Goal: Task Accomplishment & Management: Complete application form

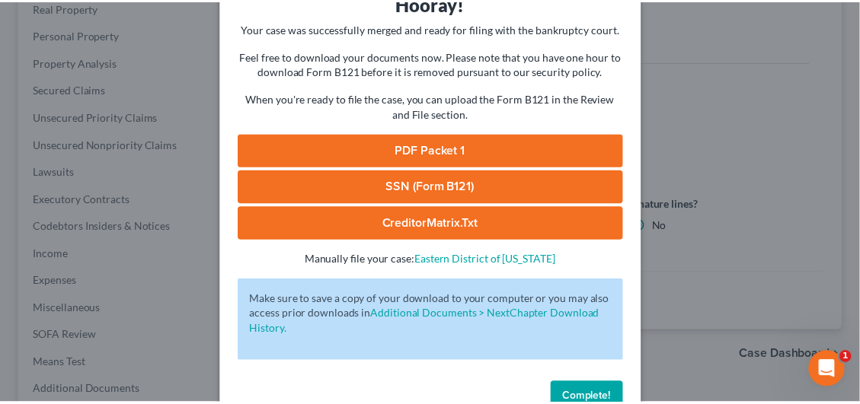
scroll to position [119, 0]
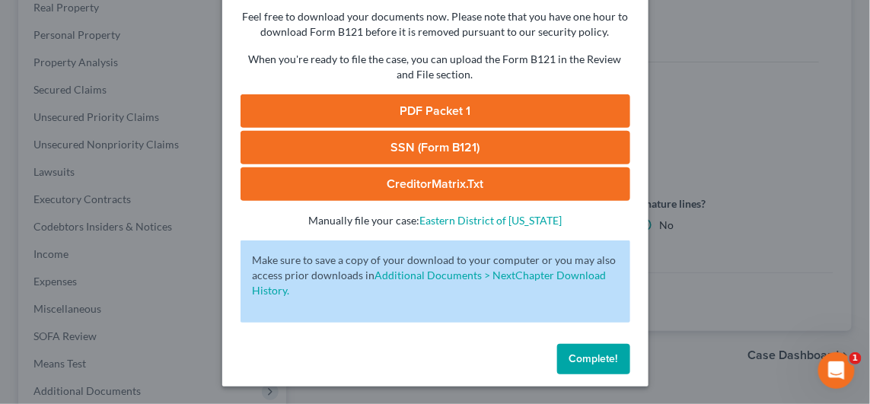
click at [573, 356] on span "Complete!" at bounding box center [594, 359] width 49 height 13
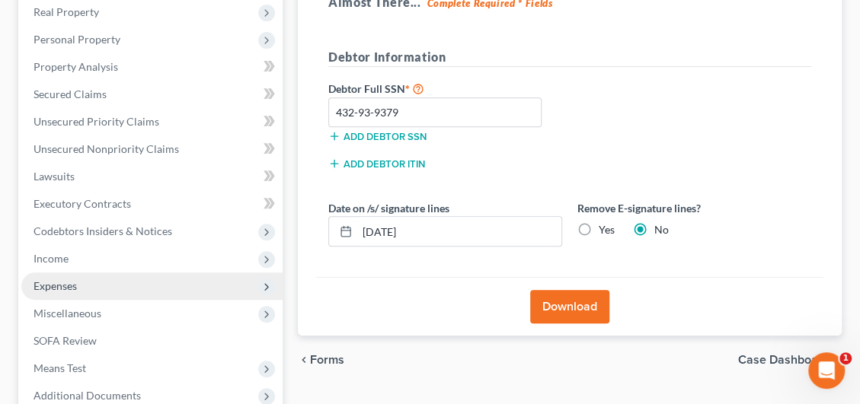
scroll to position [46, 0]
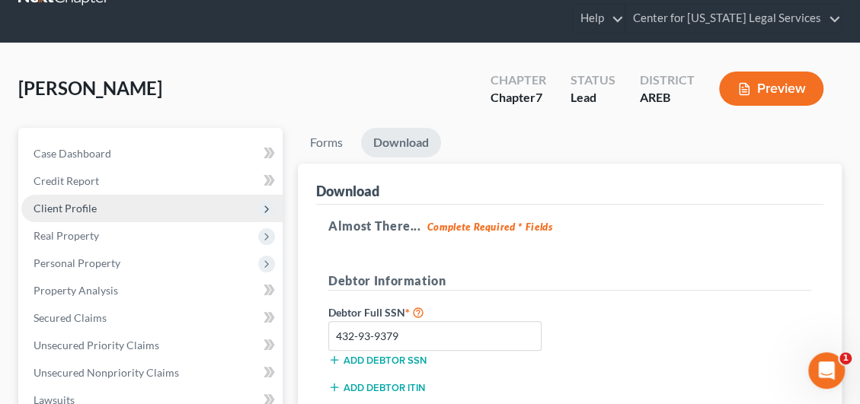
click at [78, 202] on span "Client Profile" at bounding box center [65, 208] width 63 height 13
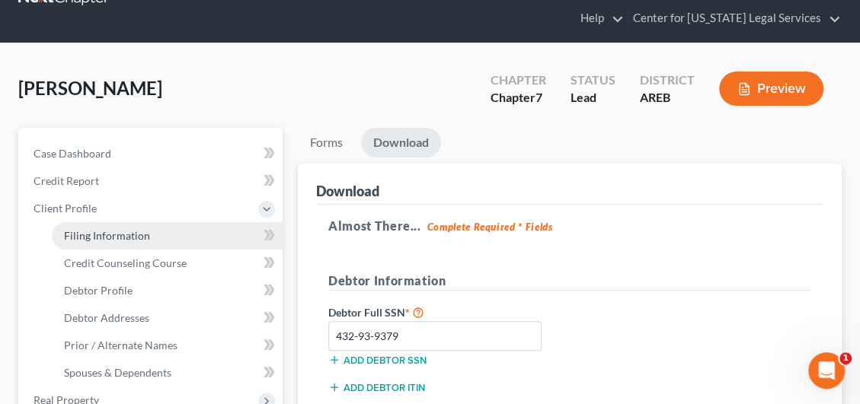
click at [91, 240] on span "Filing Information" at bounding box center [107, 235] width 86 height 13
select select "1"
select select "0"
select select "5"
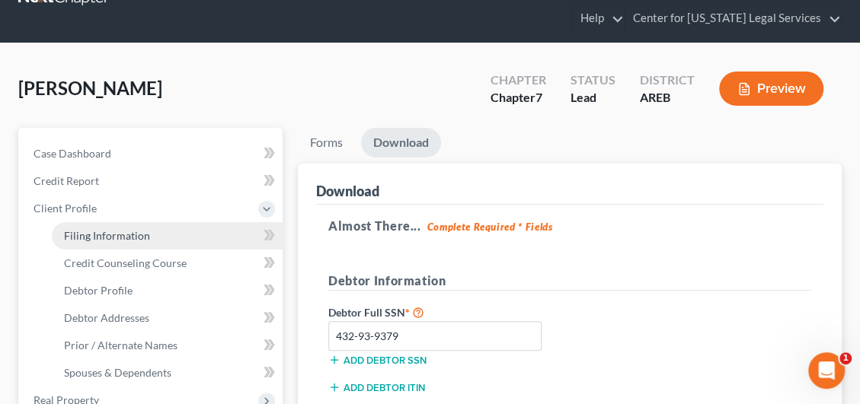
select select "5"
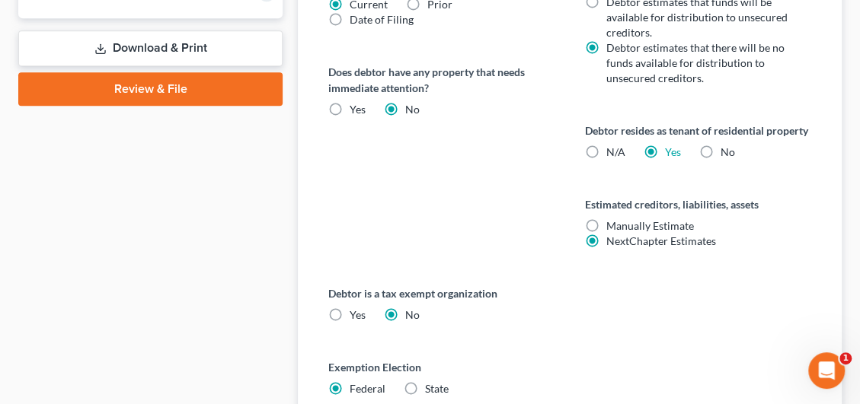
scroll to position [815, 0]
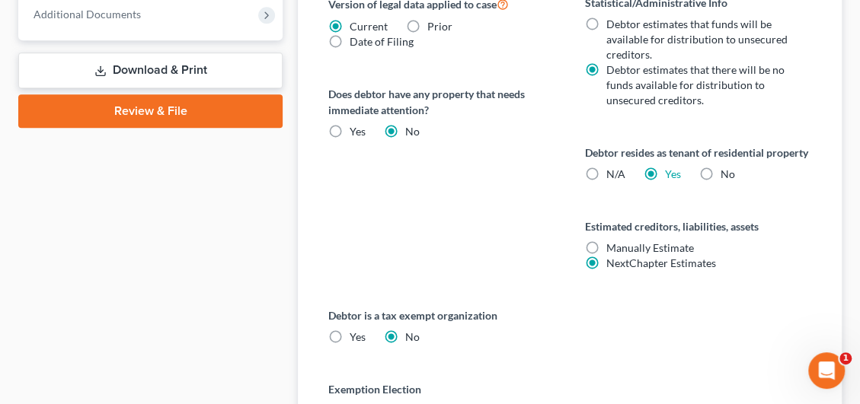
click at [129, 116] on link "Review & File" at bounding box center [150, 111] width 264 height 34
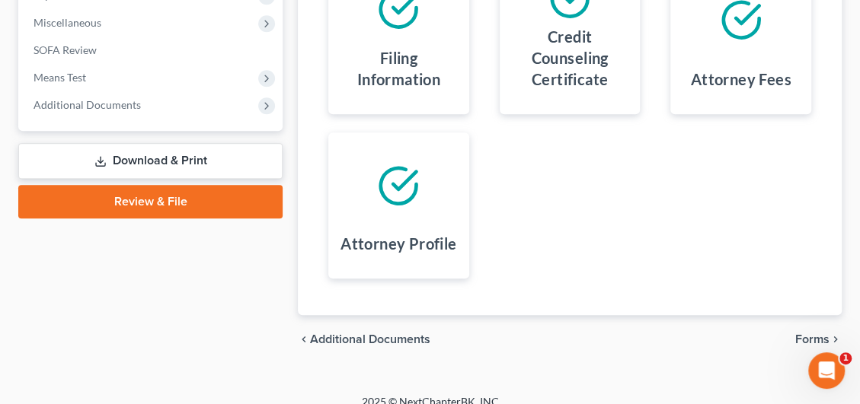
scroll to position [575, 0]
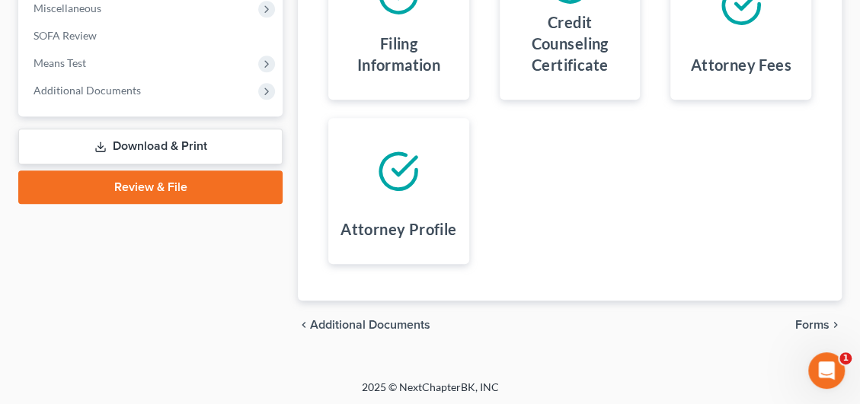
click at [812, 319] on span "Forms" at bounding box center [812, 325] width 34 height 12
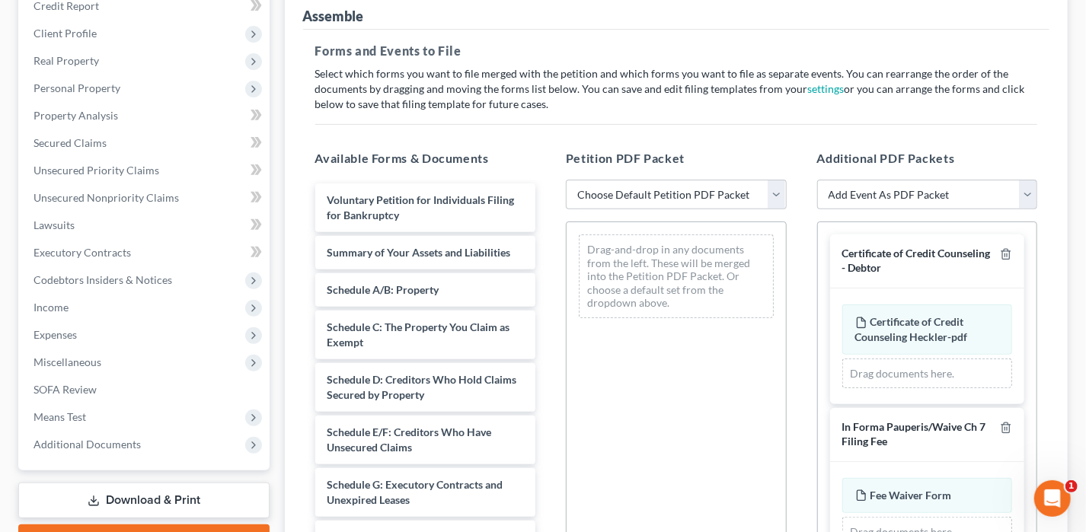
scroll to position [436, 0]
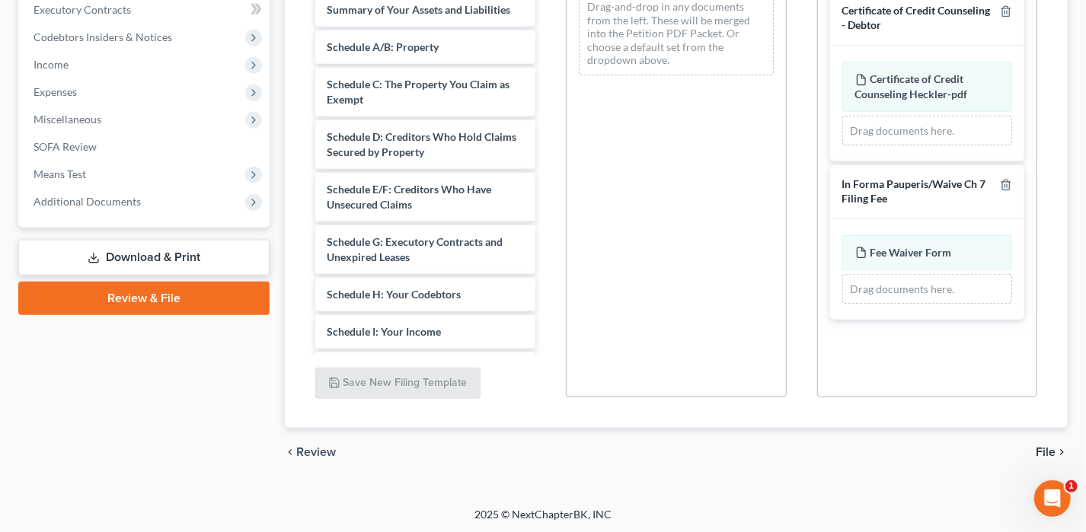
click at [1042, 450] on span "File" at bounding box center [1045, 452] width 20 height 12
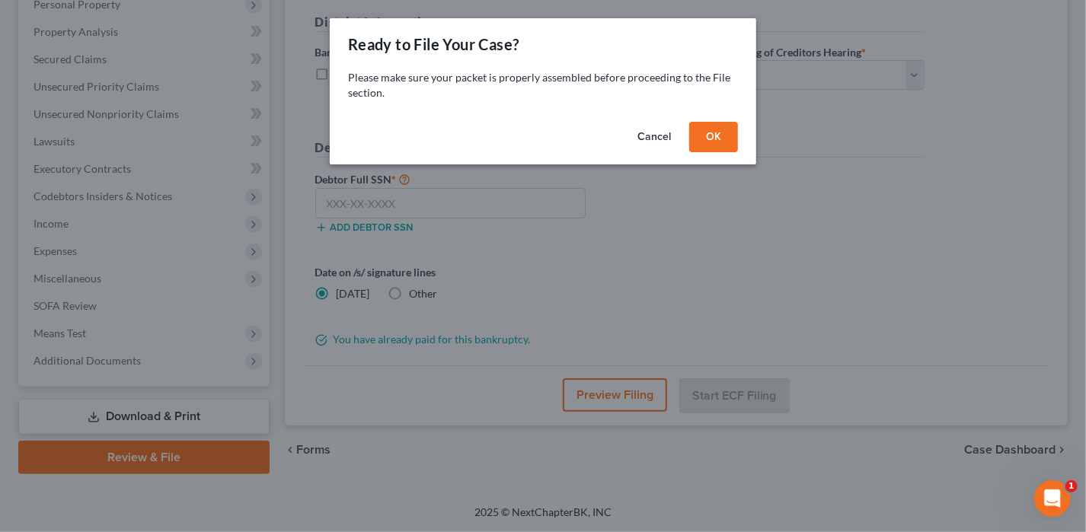
scroll to position [274, 0]
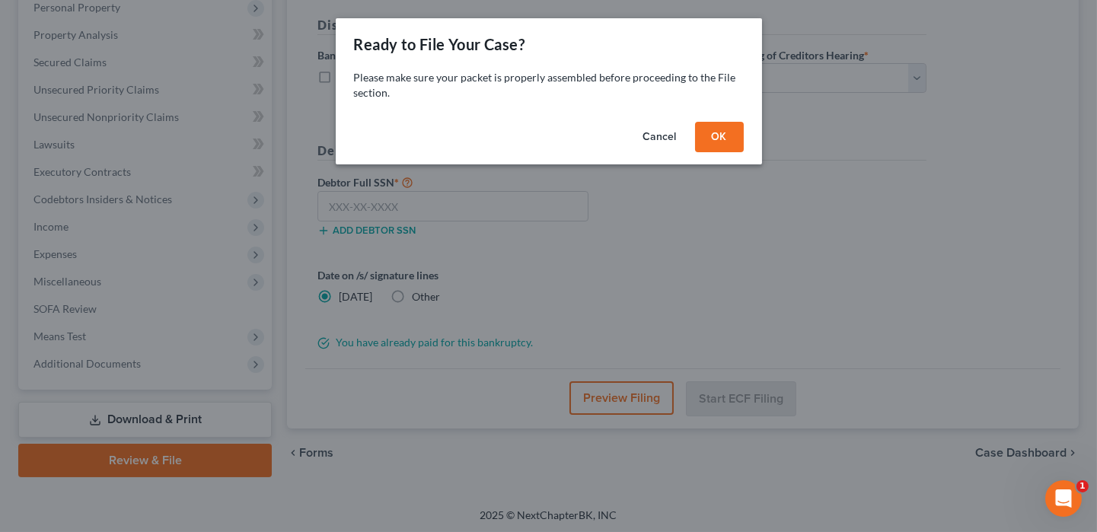
click at [727, 130] on button "OK" at bounding box center [719, 137] width 49 height 30
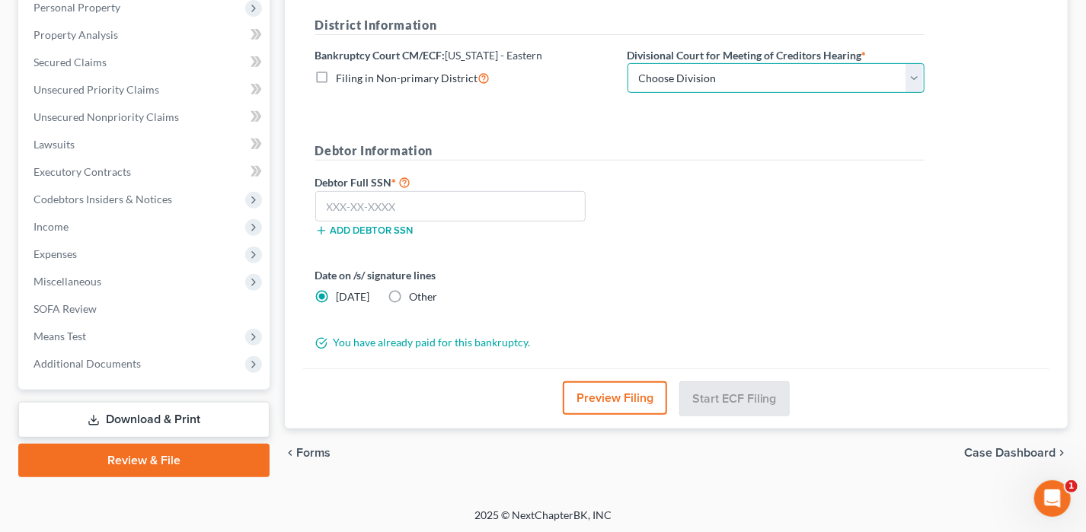
click at [732, 83] on select "Choose Division Delta Division Northern Division Central Division" at bounding box center [775, 78] width 297 height 30
select select "2"
click at [627, 63] on select "Choose Division Delta Division Northern Division Central Division" at bounding box center [775, 78] width 297 height 30
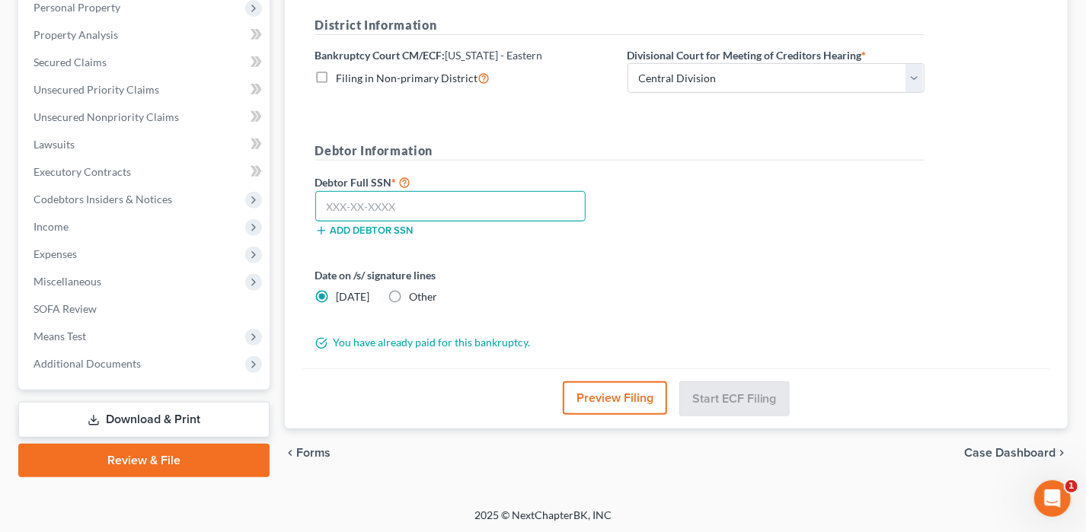
click at [484, 198] on input "text" at bounding box center [450, 206] width 271 height 30
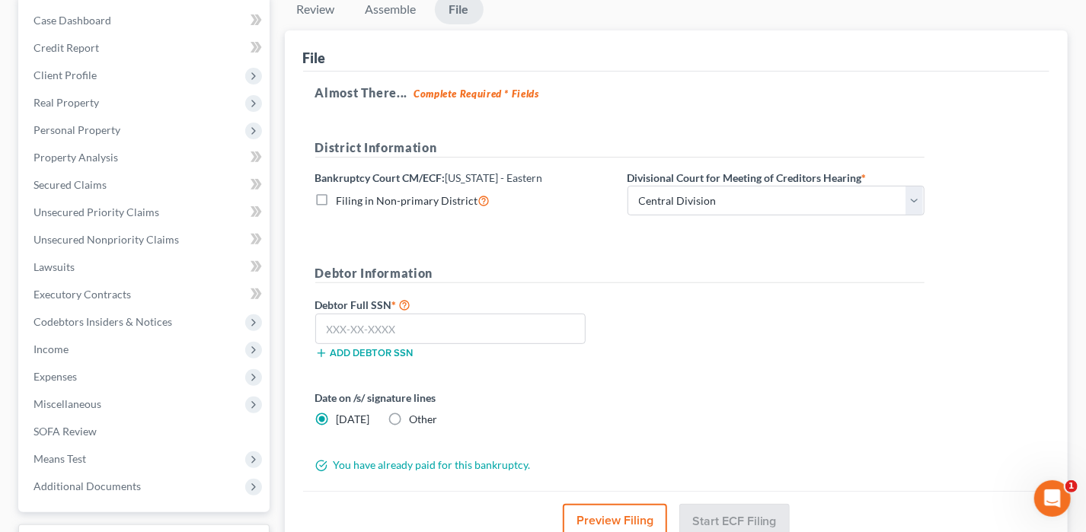
scroll to position [152, 0]
click at [388, 331] on input "text" at bounding box center [450, 328] width 271 height 30
type input "432-93-9379"
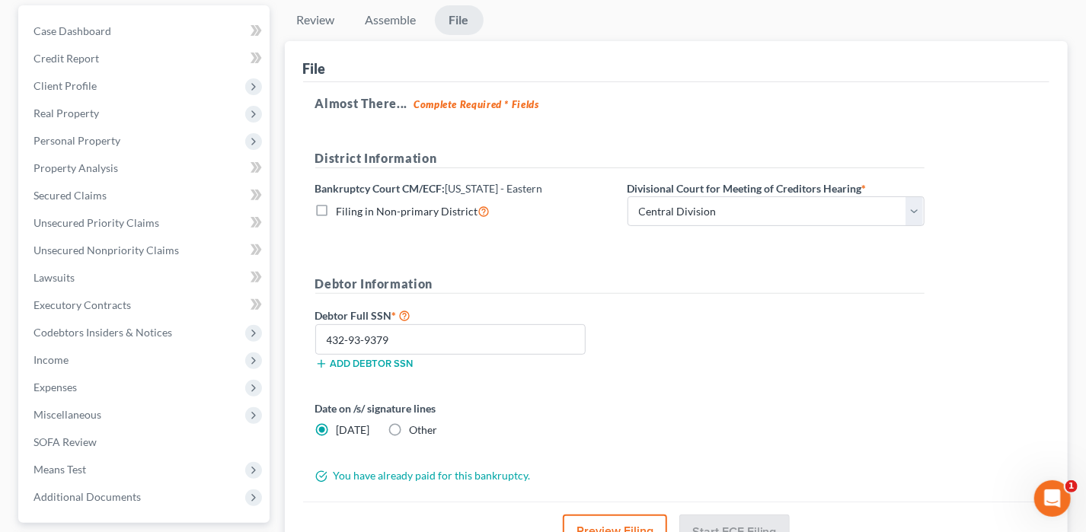
scroll to position [122, 0]
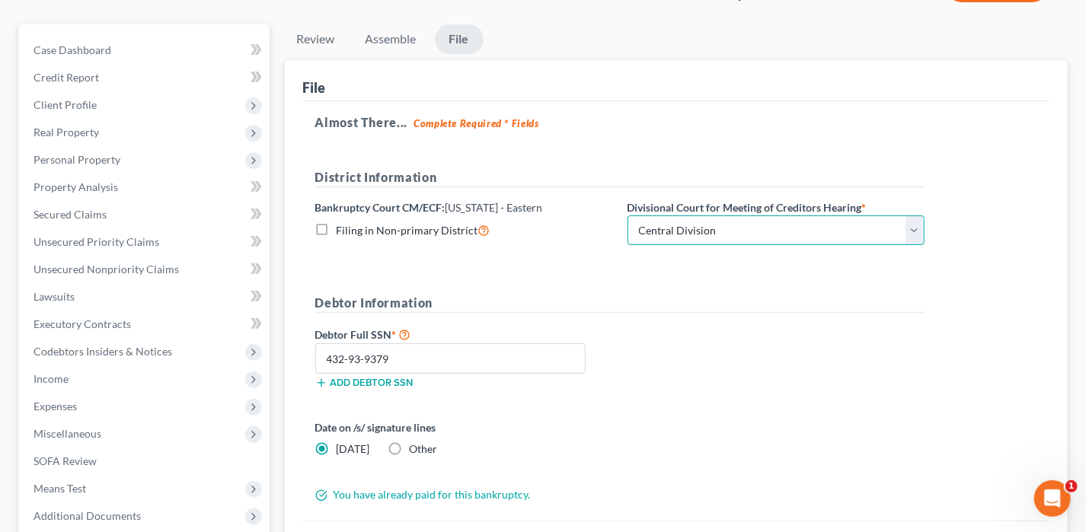
click at [773, 235] on select "Choose Division Delta Division Northern Division Central Division" at bounding box center [775, 230] width 297 height 30
click at [627, 215] on select "Choose Division Delta Division Northern Division Central Division" at bounding box center [775, 230] width 297 height 30
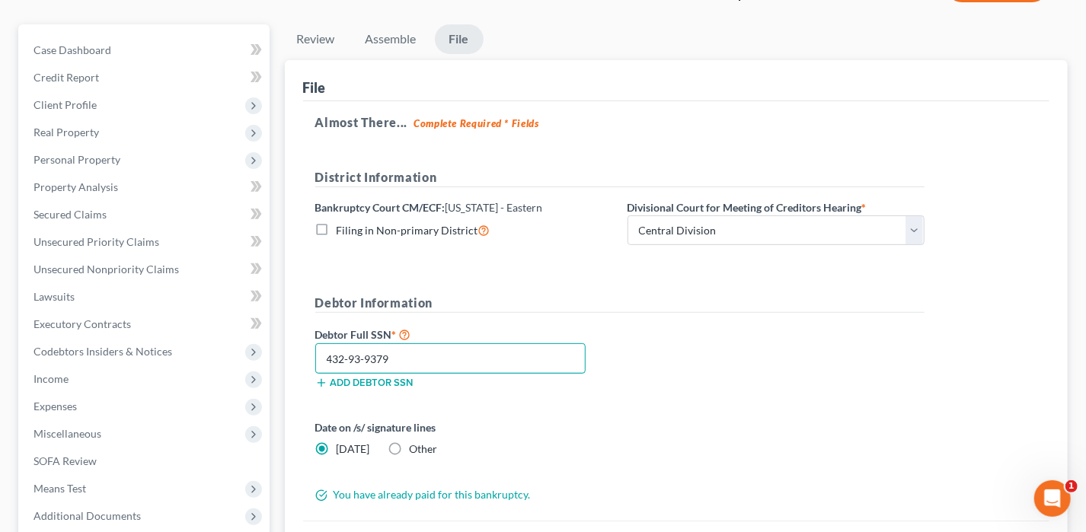
click at [422, 351] on input "432-93-9379" at bounding box center [450, 358] width 271 height 30
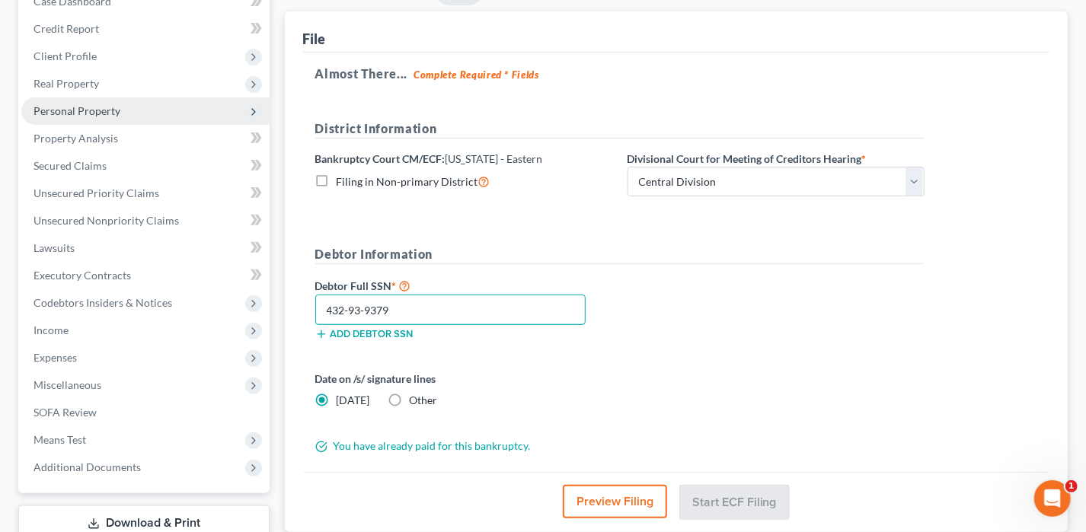
scroll to position [274, 0]
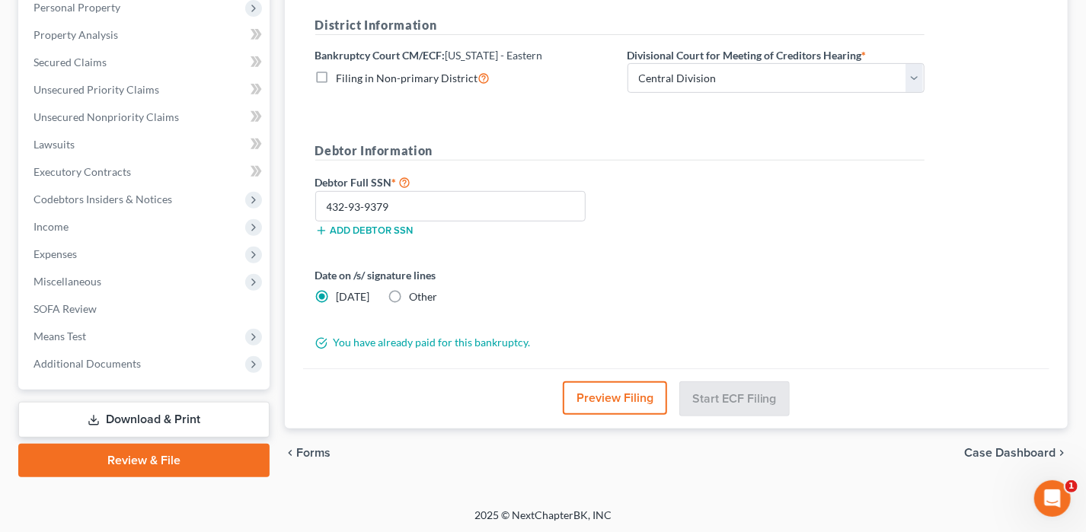
click at [152, 452] on link "Review & File" at bounding box center [143, 461] width 251 height 34
click at [145, 337] on span "Means Test" at bounding box center [145, 336] width 248 height 27
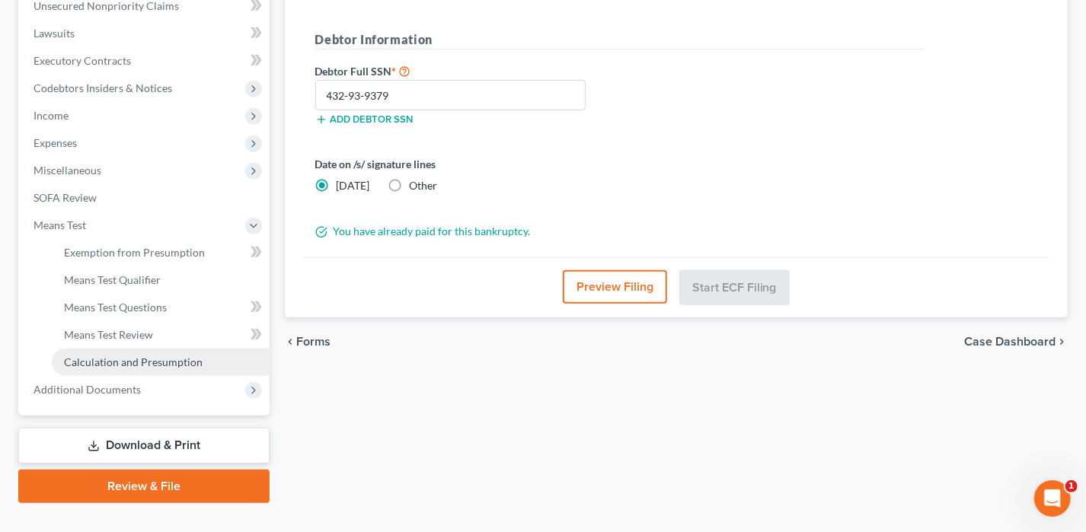
scroll to position [412, 0]
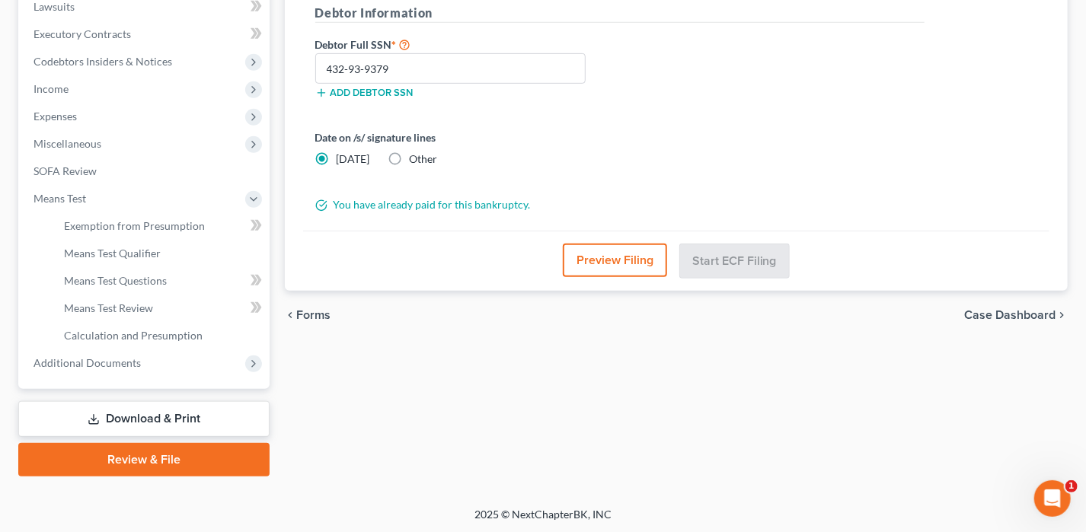
click at [161, 460] on link "Review & File" at bounding box center [143, 460] width 251 height 34
click at [86, 112] on span "Expenses" at bounding box center [145, 116] width 248 height 27
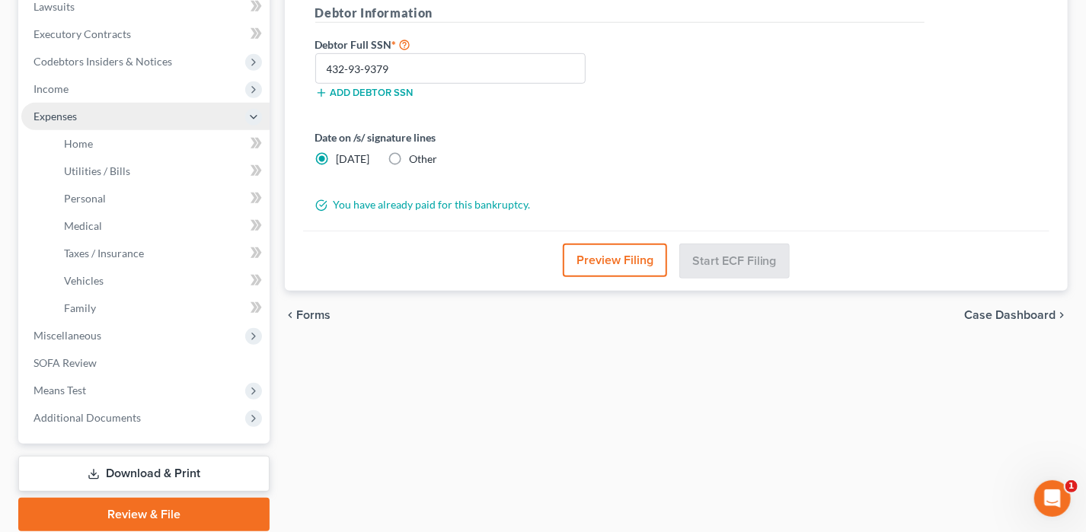
click at [86, 112] on span "Expenses" at bounding box center [145, 116] width 248 height 27
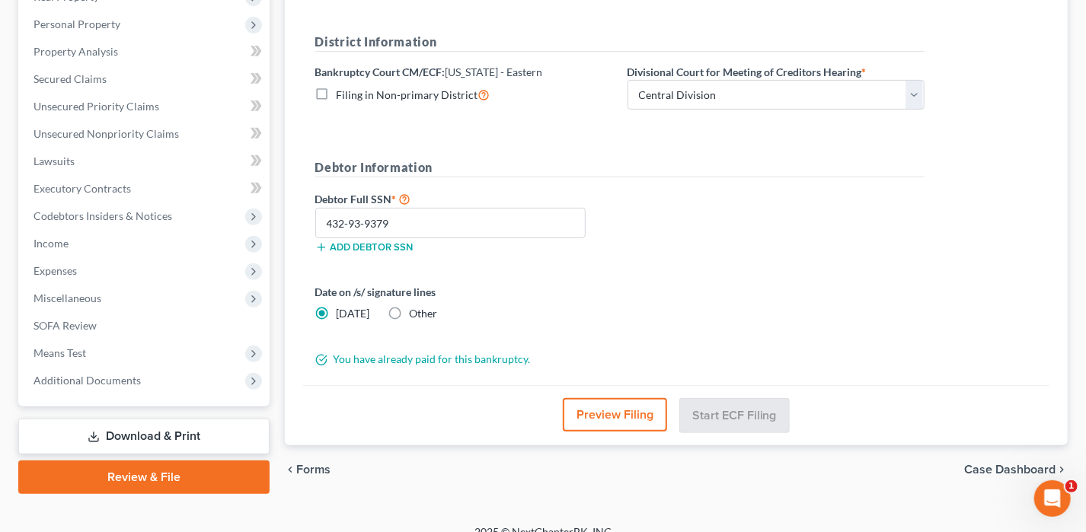
scroll to position [0, 0]
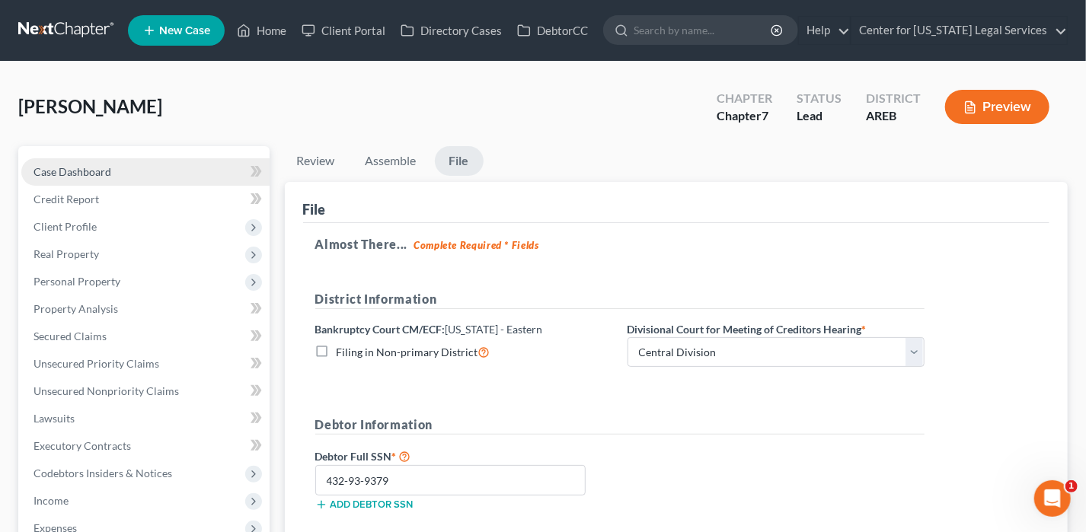
click at [69, 168] on span "Case Dashboard" at bounding box center [73, 171] width 78 height 13
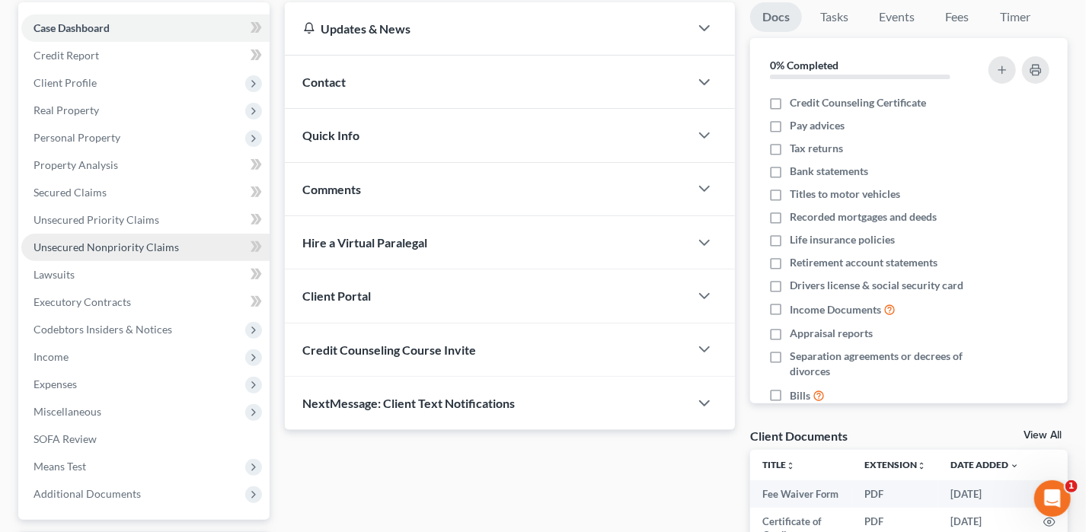
scroll to position [228, 0]
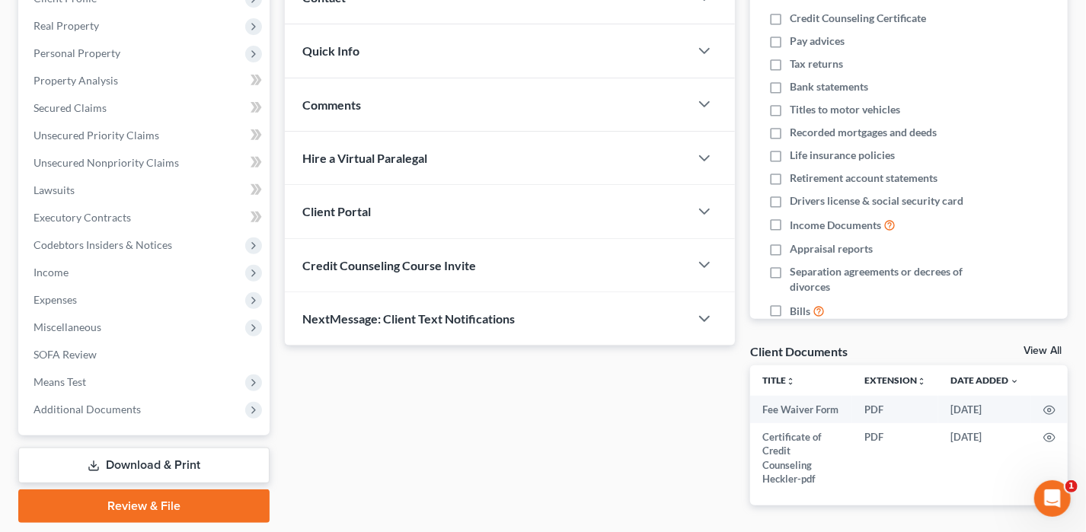
click at [144, 491] on link "Review & File" at bounding box center [143, 507] width 251 height 34
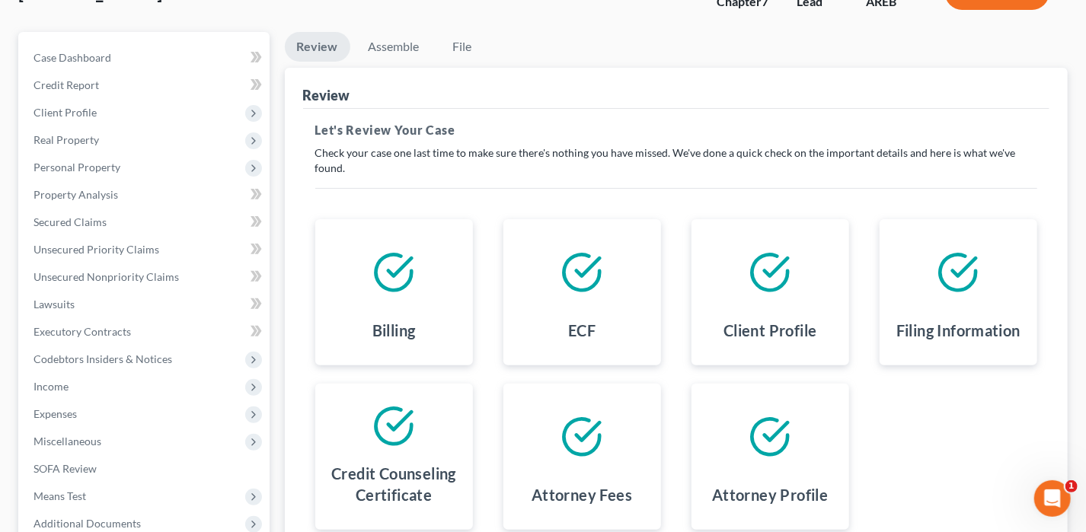
scroll to position [274, 0]
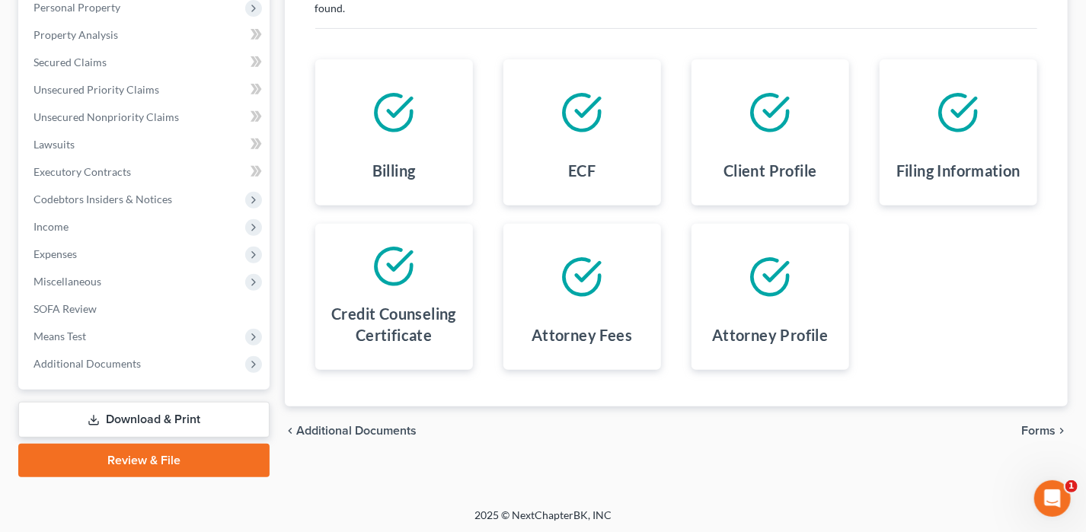
click at [1056, 425] on icon "chevron_right" at bounding box center [1061, 431] width 12 height 12
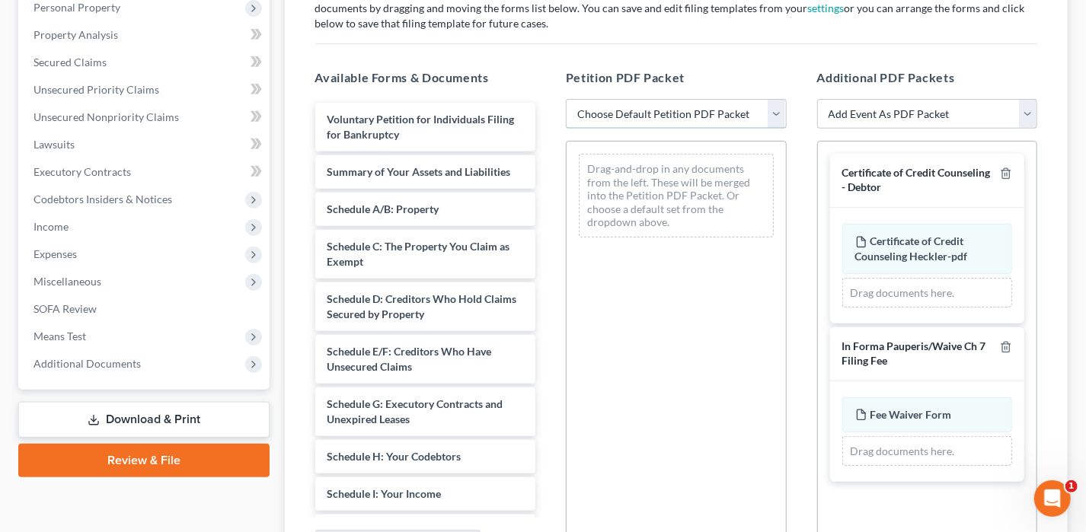
drag, startPoint x: 668, startPoint y: 112, endPoint x: 667, endPoint y: 128, distance: 16.0
click at [668, 112] on select "Choose Default Petition PDF Packet Complete Bankruptcy Petition (all forms and …" at bounding box center [676, 114] width 221 height 30
select select "0"
click at [566, 99] on select "Choose Default Petition PDF Packet Complete Bankruptcy Petition (all forms and …" at bounding box center [676, 114] width 221 height 30
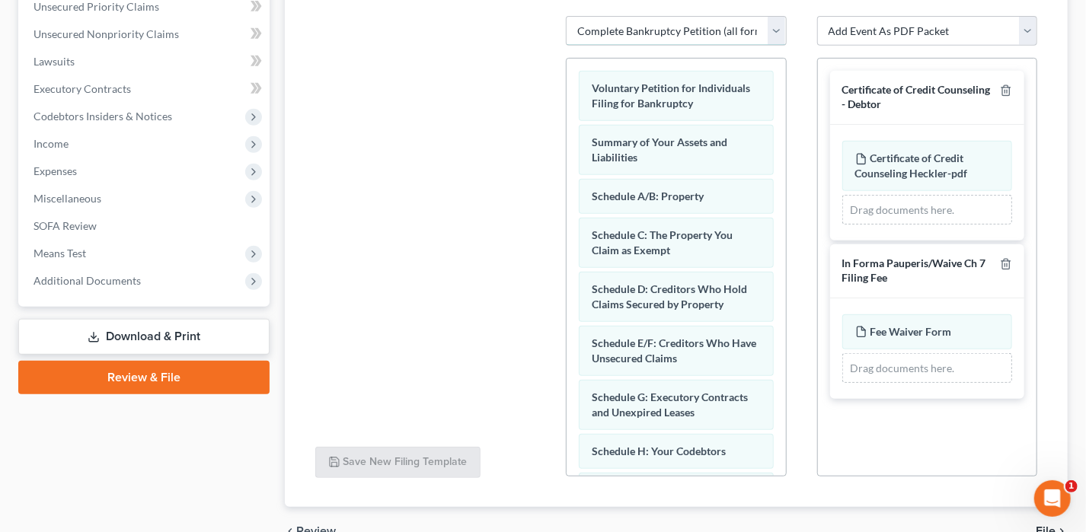
scroll to position [436, 0]
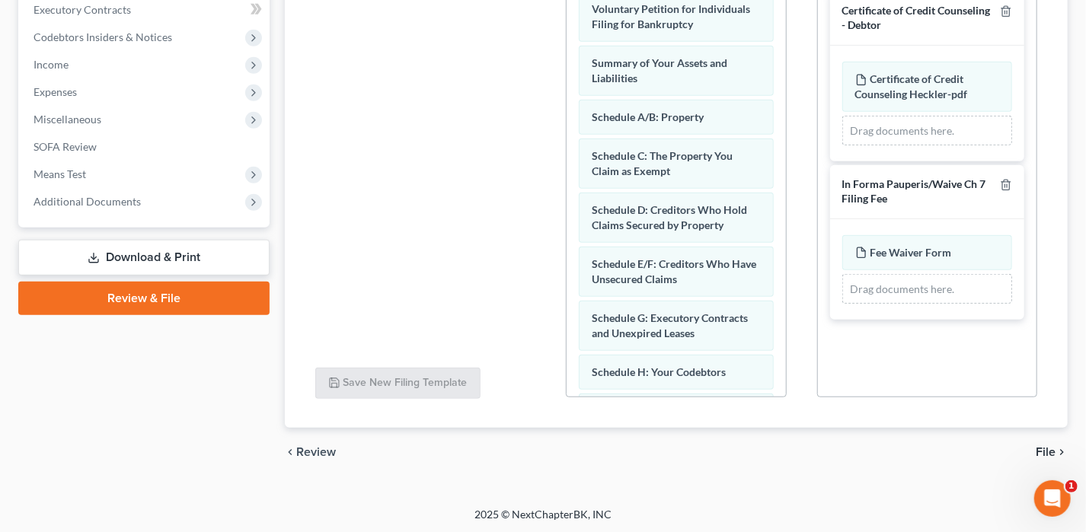
click at [1054, 446] on span "File" at bounding box center [1045, 452] width 20 height 12
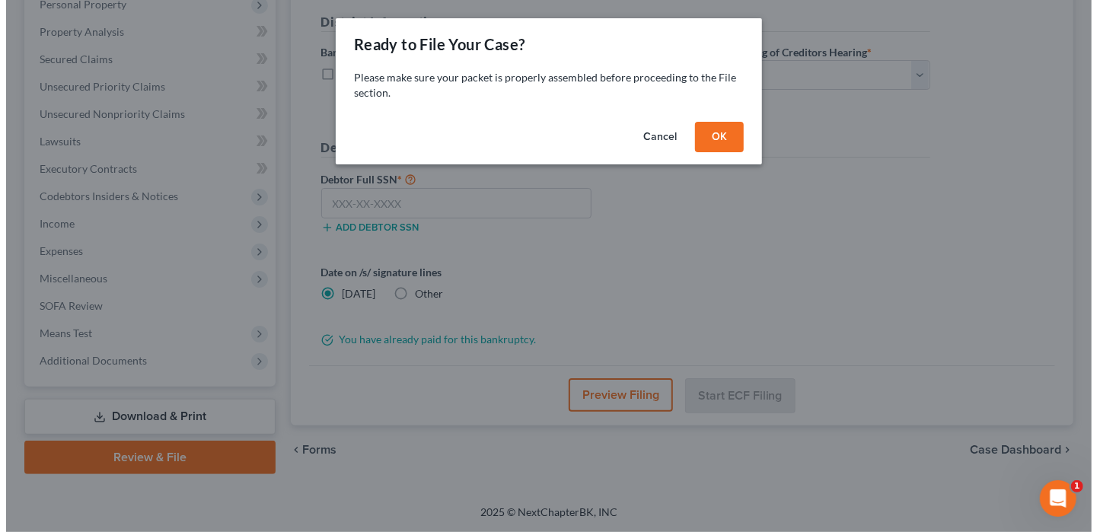
scroll to position [274, 0]
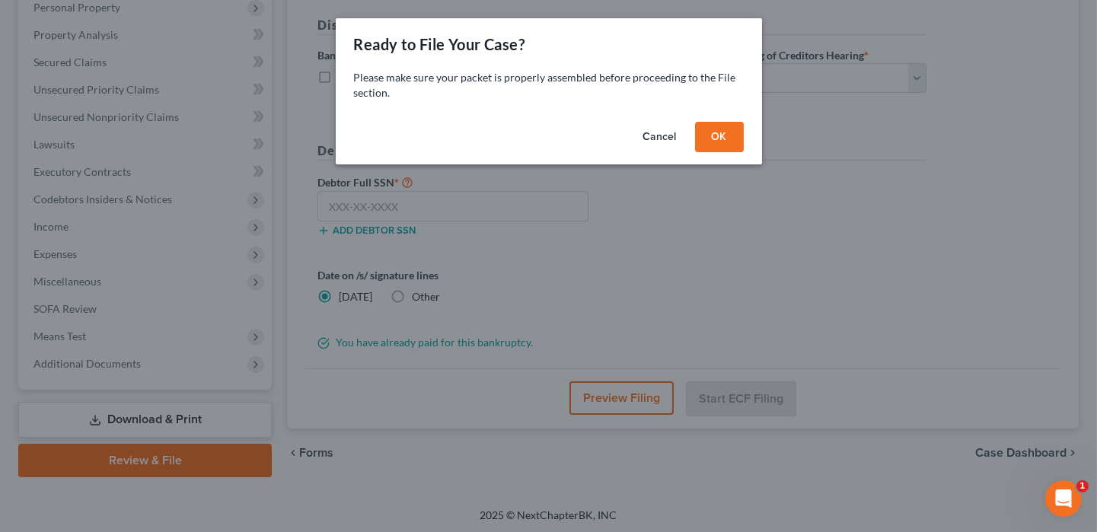
click at [713, 133] on button "OK" at bounding box center [719, 137] width 49 height 30
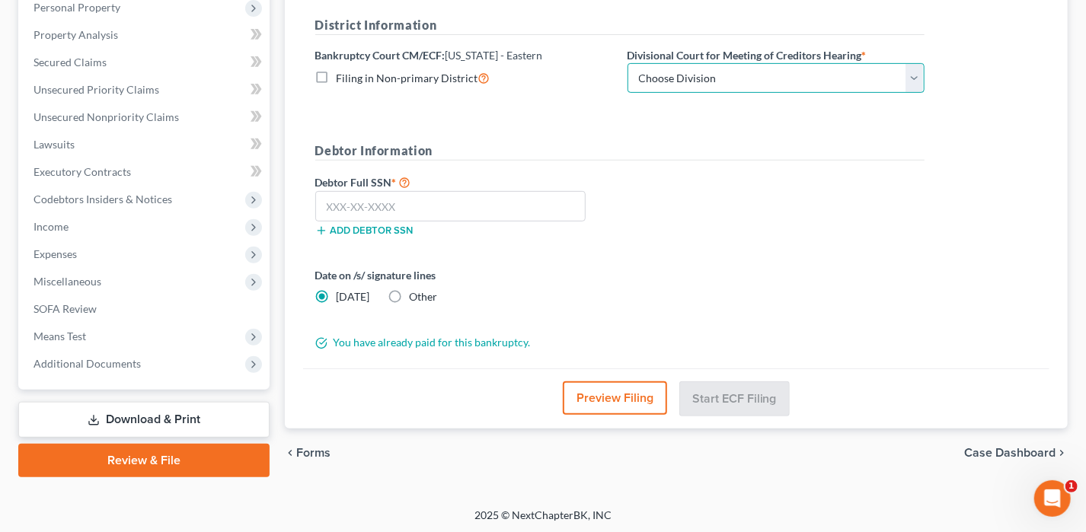
click at [714, 78] on select "Choose Division Delta Division Northern Division Central Division" at bounding box center [775, 78] width 297 height 30
select select "2"
click at [627, 63] on select "Choose Division Delta Division Northern Division Central Division" at bounding box center [775, 78] width 297 height 30
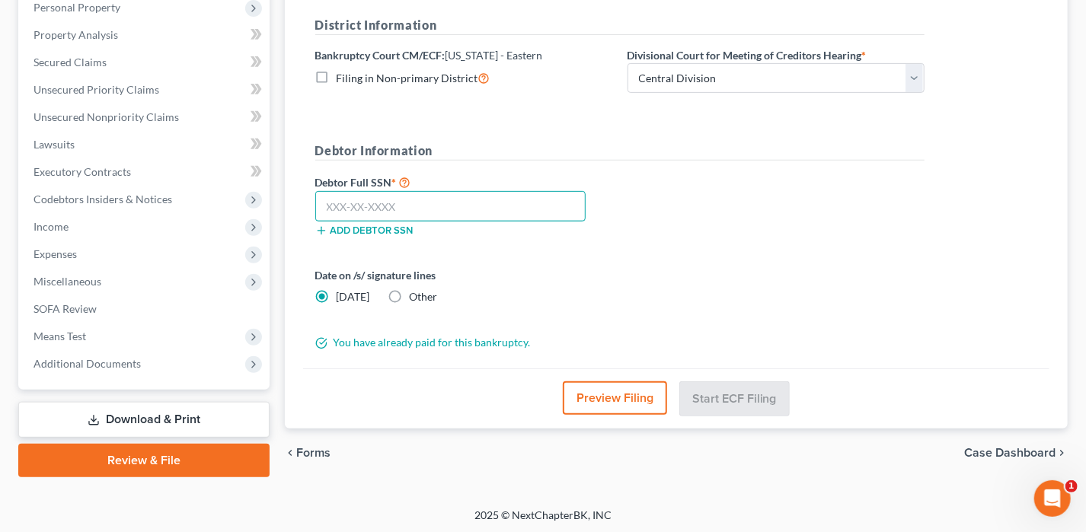
click at [340, 204] on input "text" at bounding box center [450, 206] width 271 height 30
type input "432-93-9379"
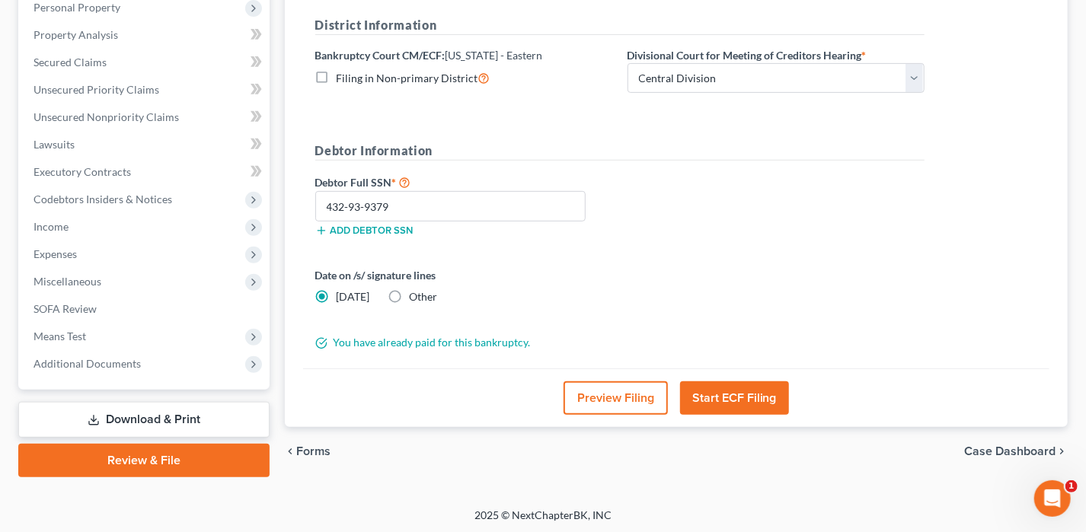
click at [749, 407] on button "Start ECF Filing" at bounding box center [734, 398] width 109 height 34
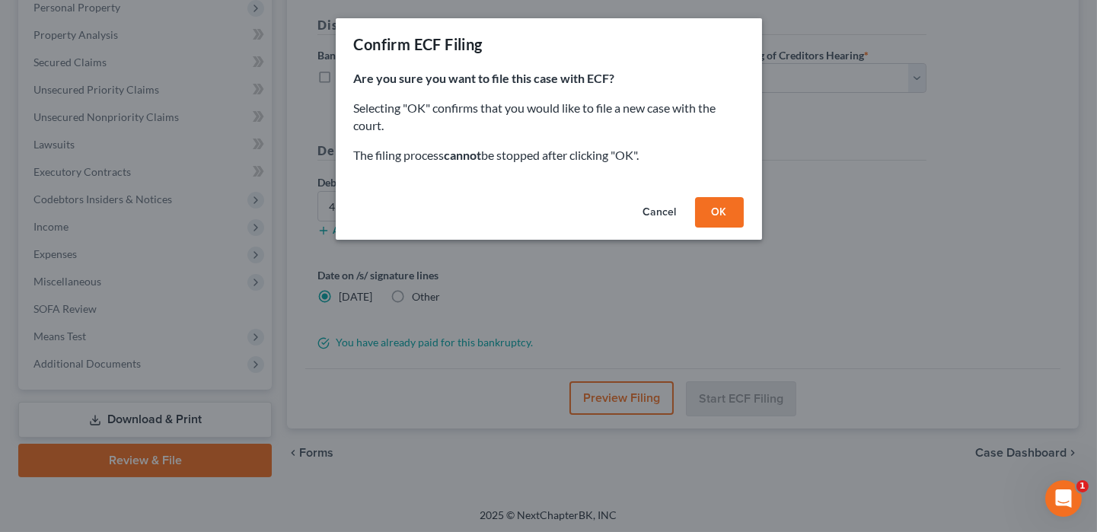
click at [726, 217] on button "OK" at bounding box center [719, 212] width 49 height 30
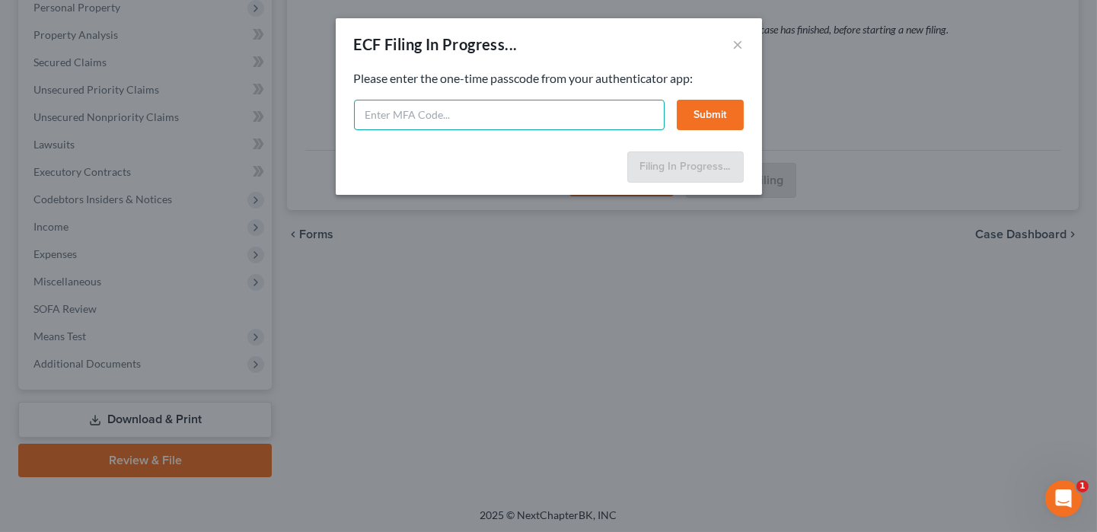
click at [436, 106] on input "text" at bounding box center [509, 115] width 311 height 30
type input "129477"
click at [718, 101] on button "Submit" at bounding box center [710, 115] width 67 height 30
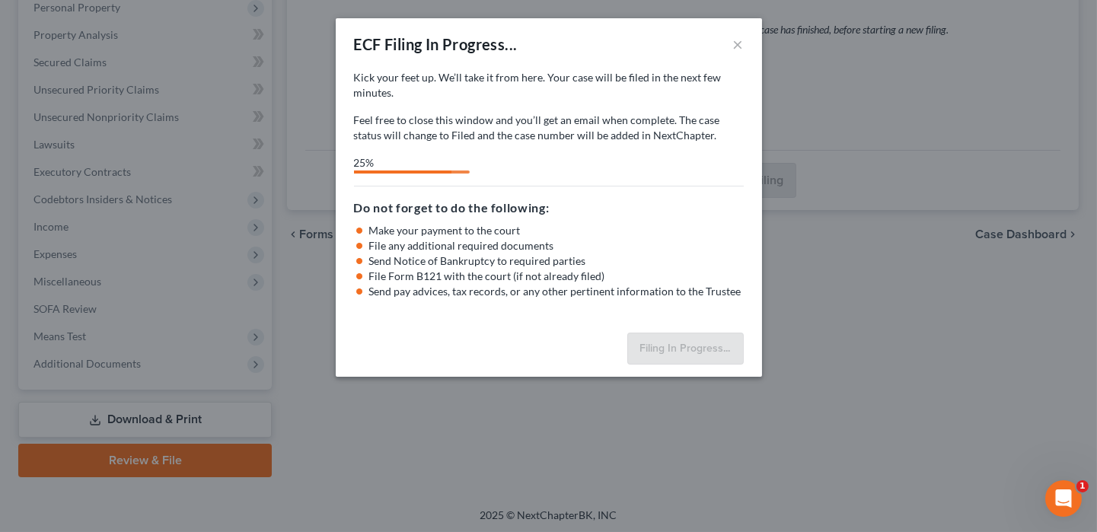
select select "2"
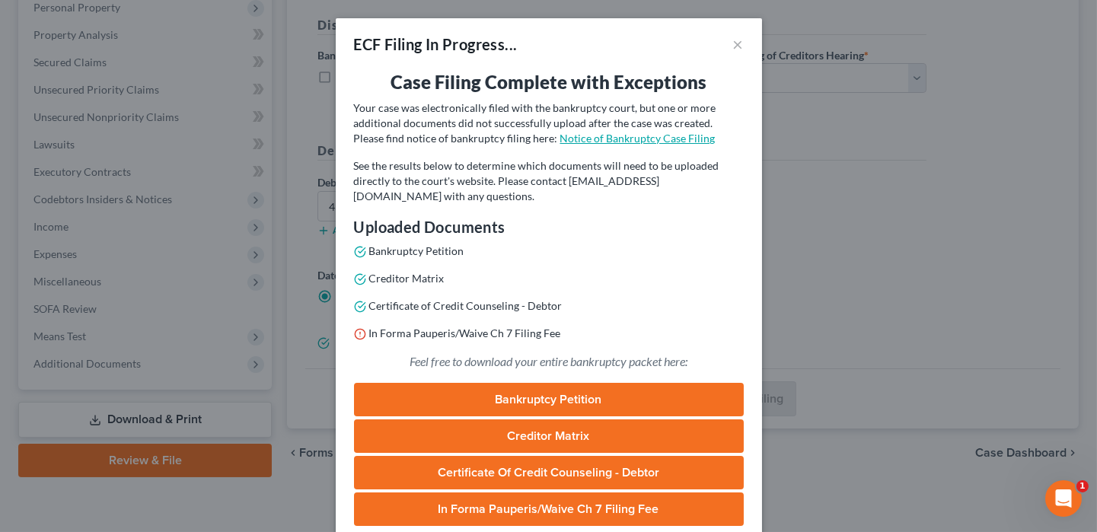
click at [606, 139] on link "Notice of Bankruptcy Case Filing" at bounding box center [637, 138] width 155 height 13
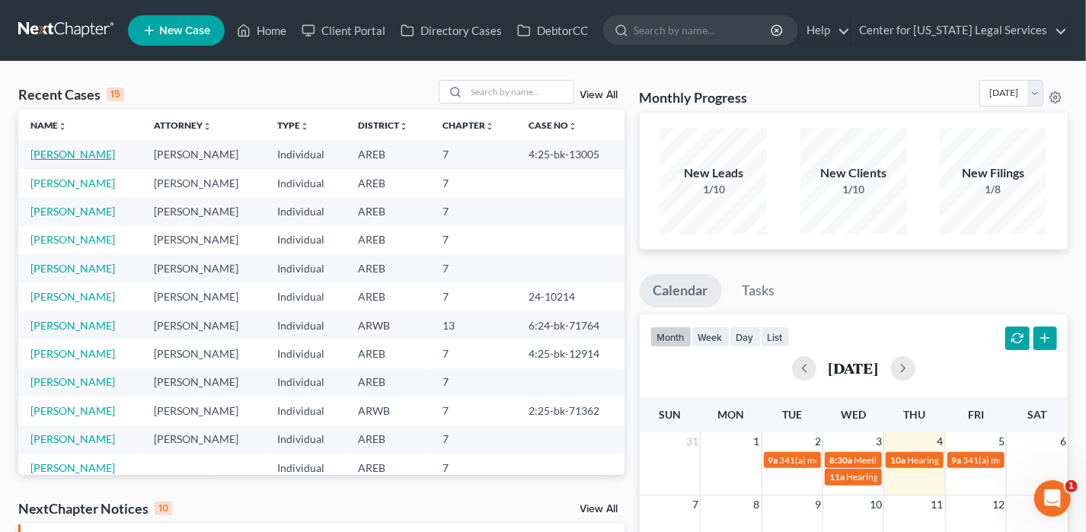
click at [72, 155] on link "[PERSON_NAME]" at bounding box center [72, 154] width 85 height 13
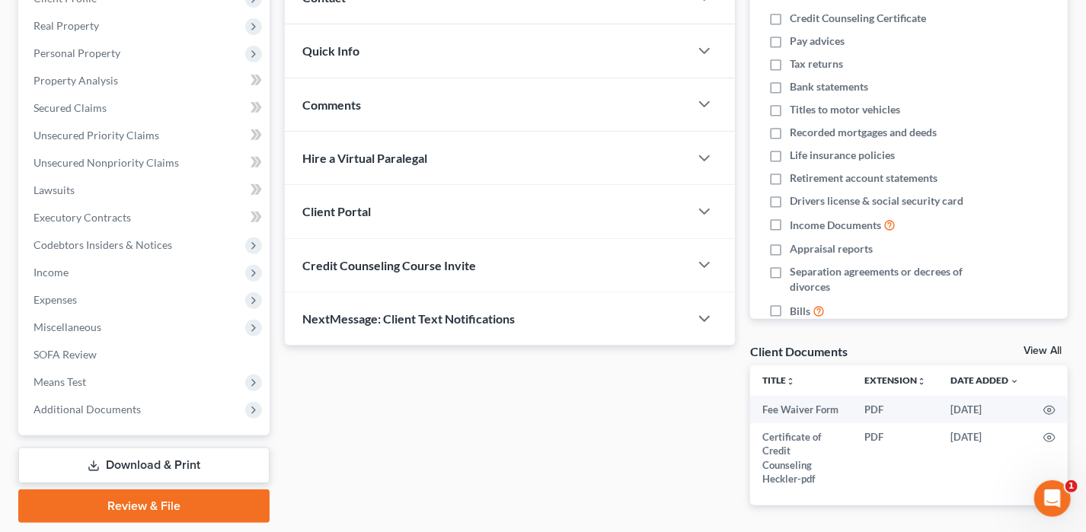
scroll to position [282, 0]
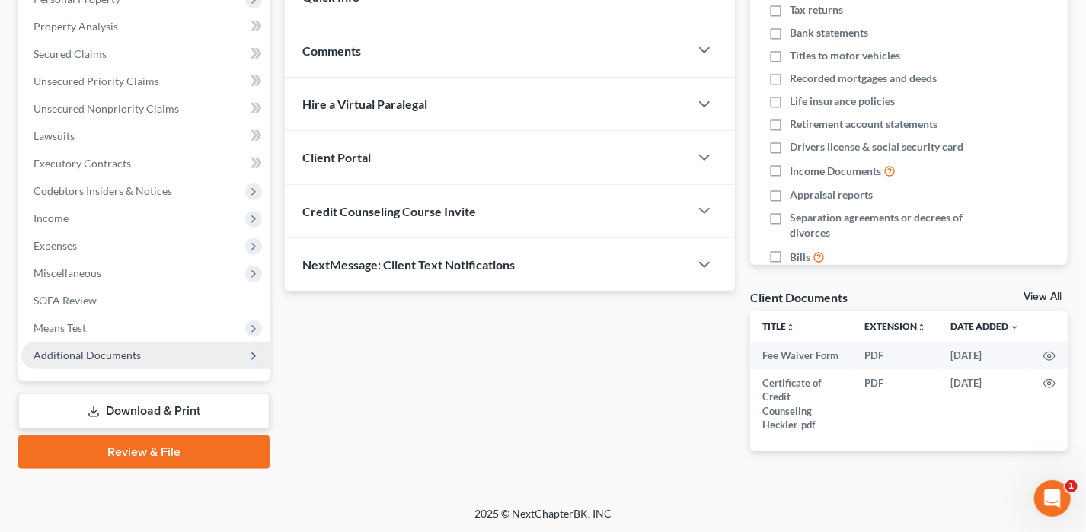
click at [133, 359] on span "Additional Documents" at bounding box center [87, 355] width 107 height 13
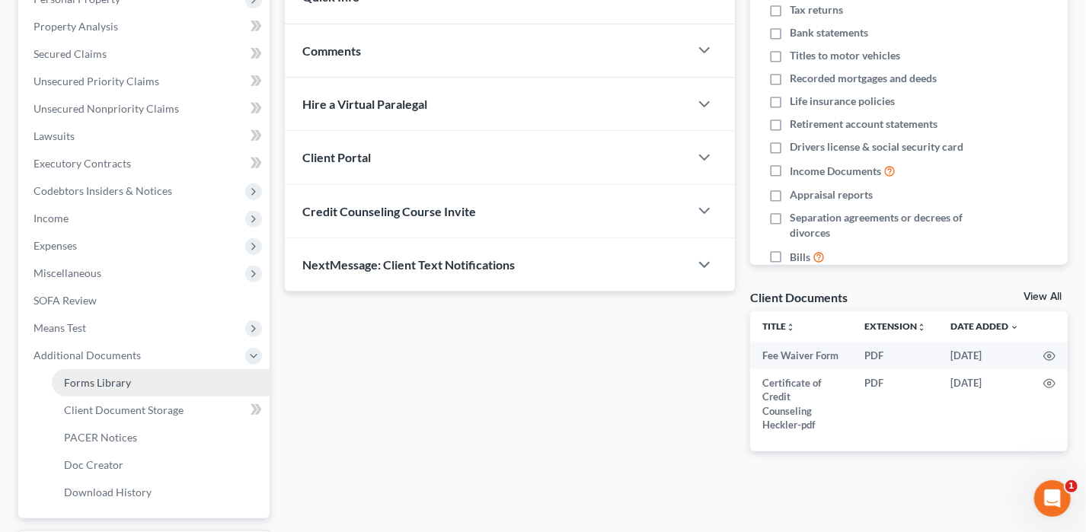
click at [125, 387] on span "Forms Library" at bounding box center [97, 382] width 67 height 13
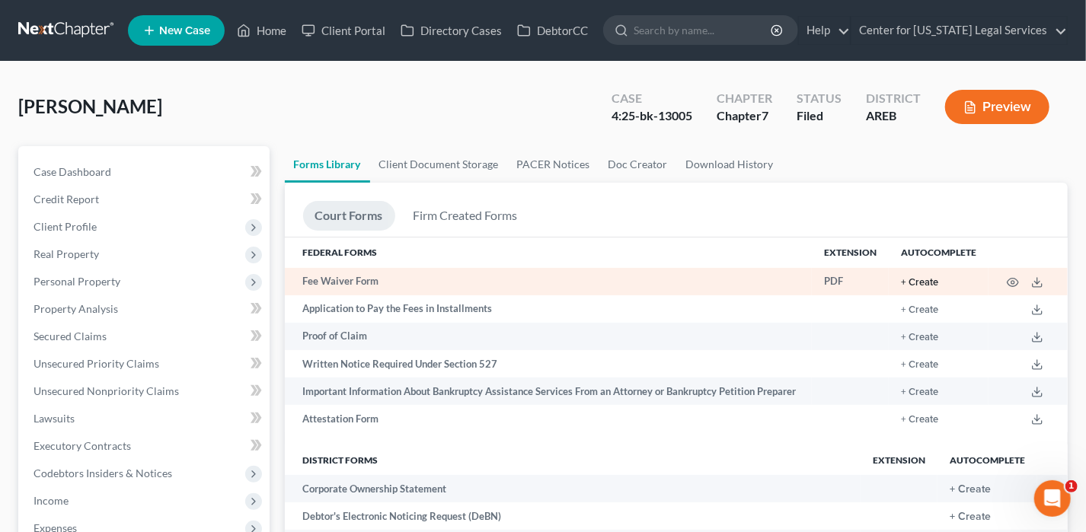
click at [920, 278] on button "+ Create" at bounding box center [919, 283] width 37 height 10
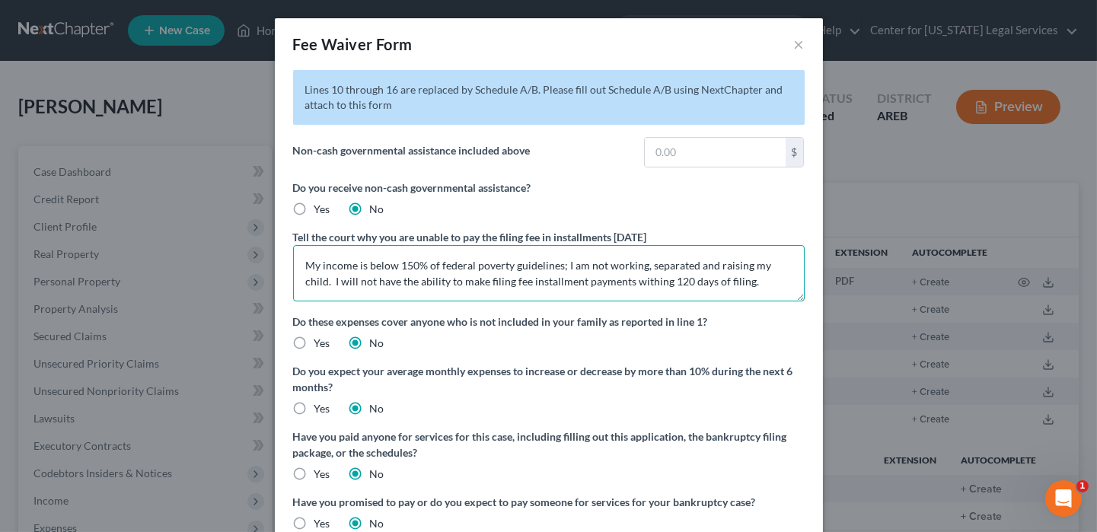
click at [721, 283] on textarea "My income is below 150% of federal poverty guidelines; I am not working, separa…" at bounding box center [549, 273] width 512 height 56
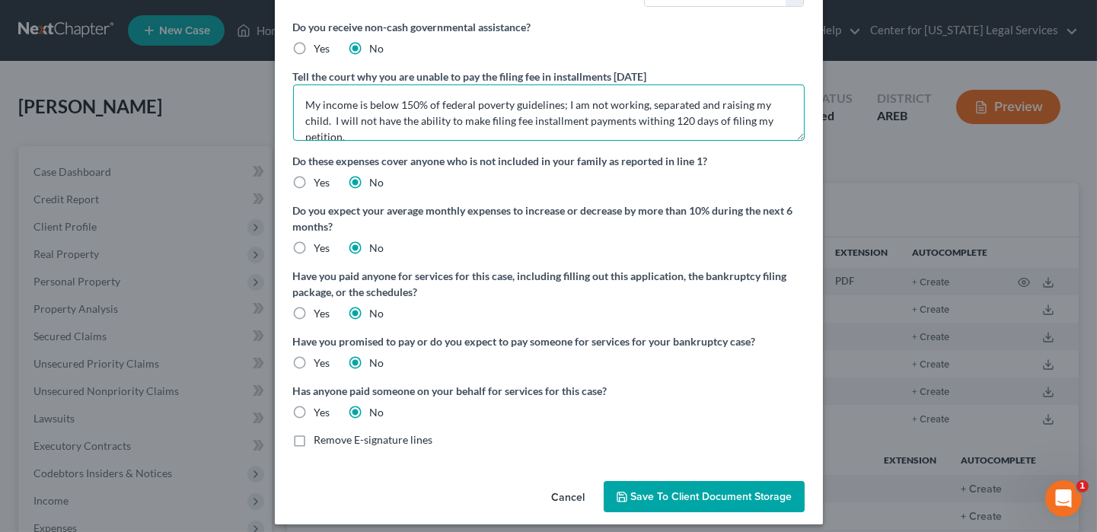
scroll to position [171, 0]
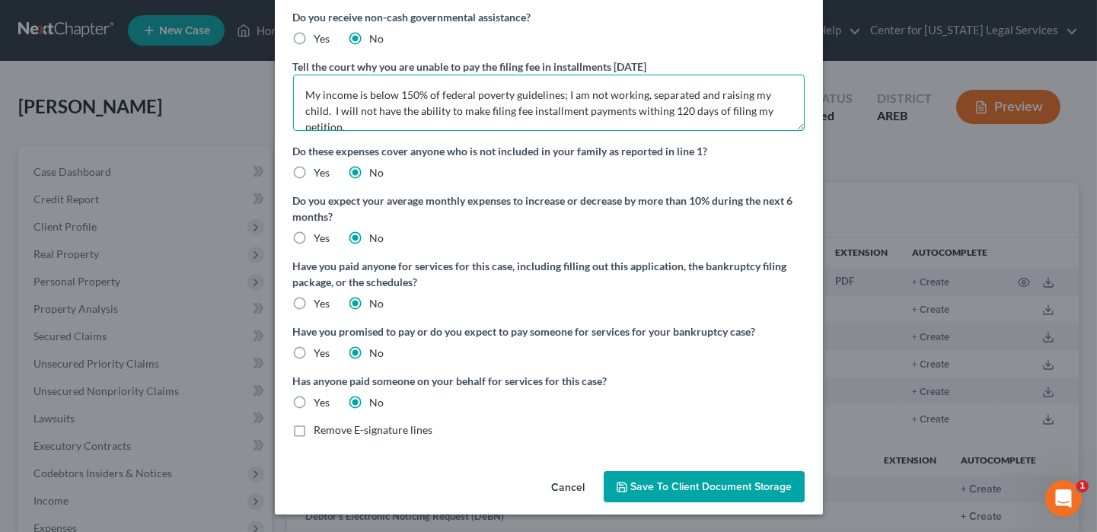
type textarea "My income is below 150% of federal poverty guidelines; I am not working, separa…"
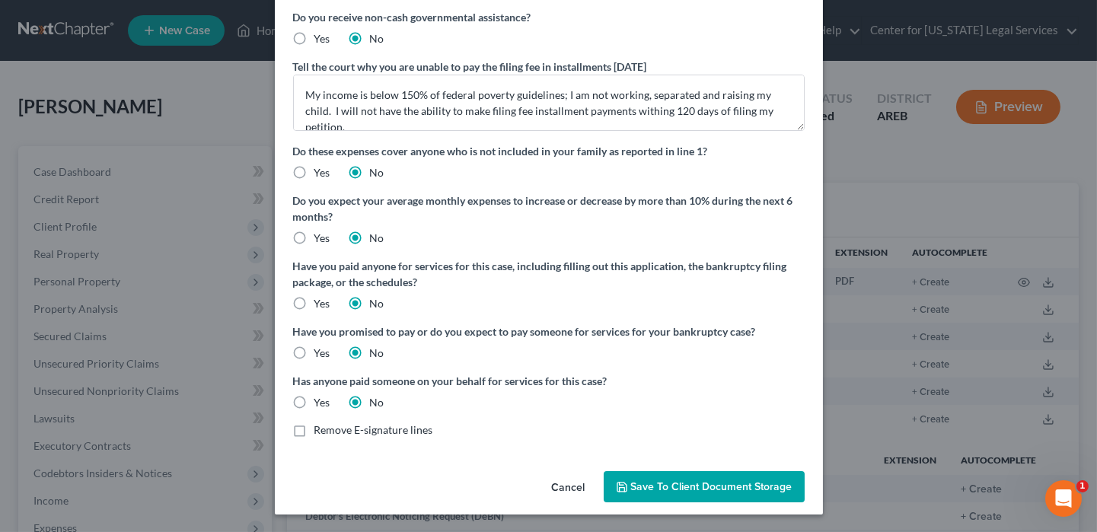
click at [737, 496] on button "Save to Client Document Storage" at bounding box center [704, 487] width 201 height 32
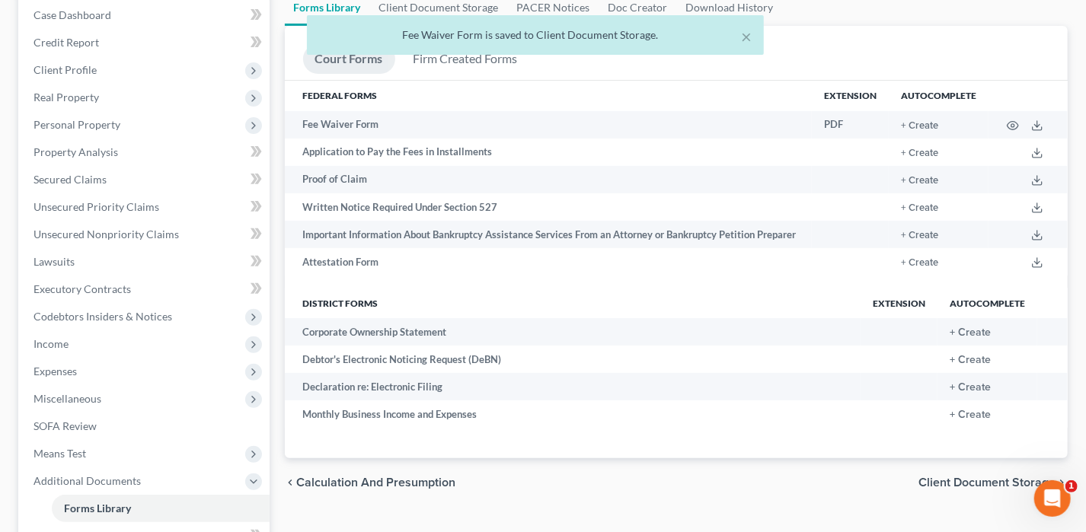
scroll to position [412, 0]
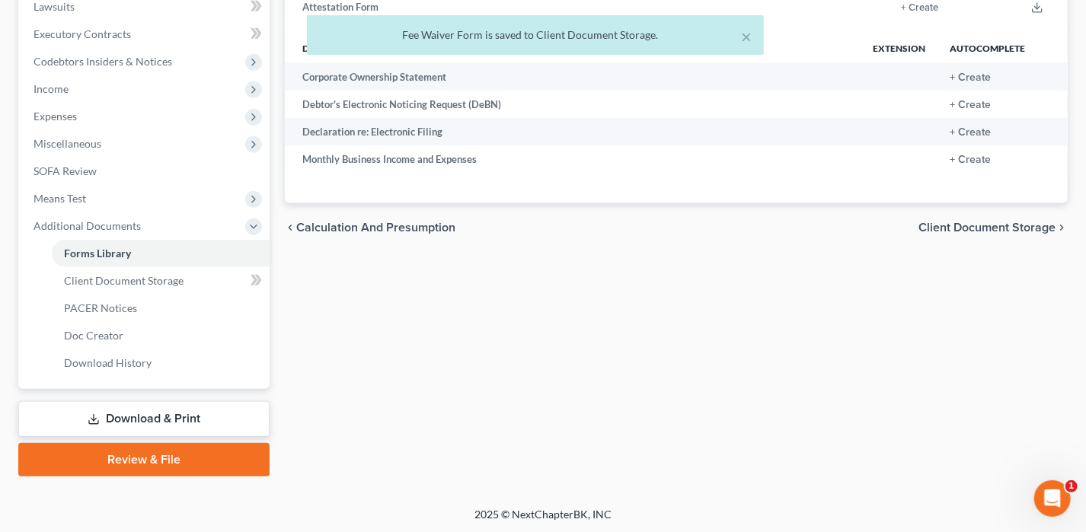
click at [142, 424] on link "Download & Print" at bounding box center [143, 419] width 251 height 36
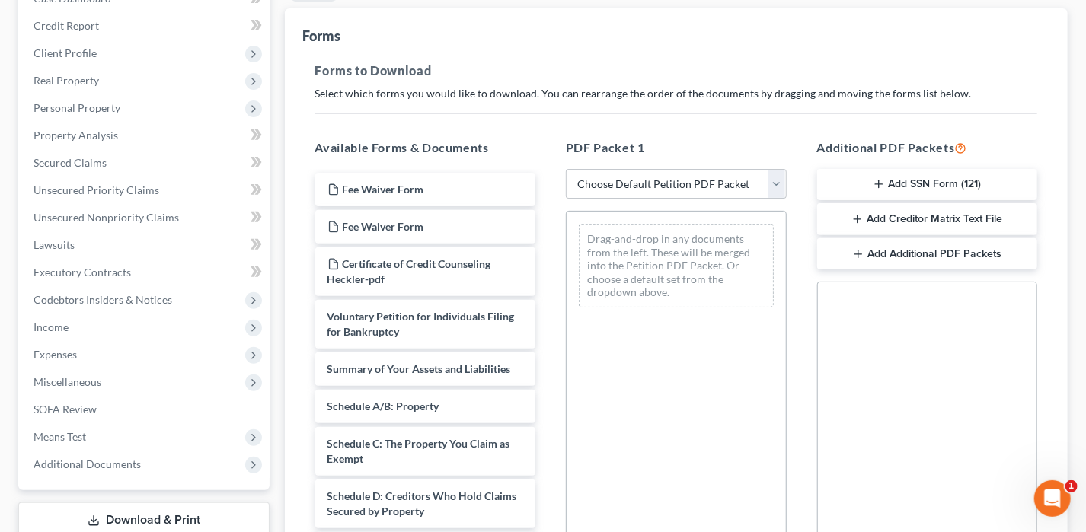
scroll to position [381, 0]
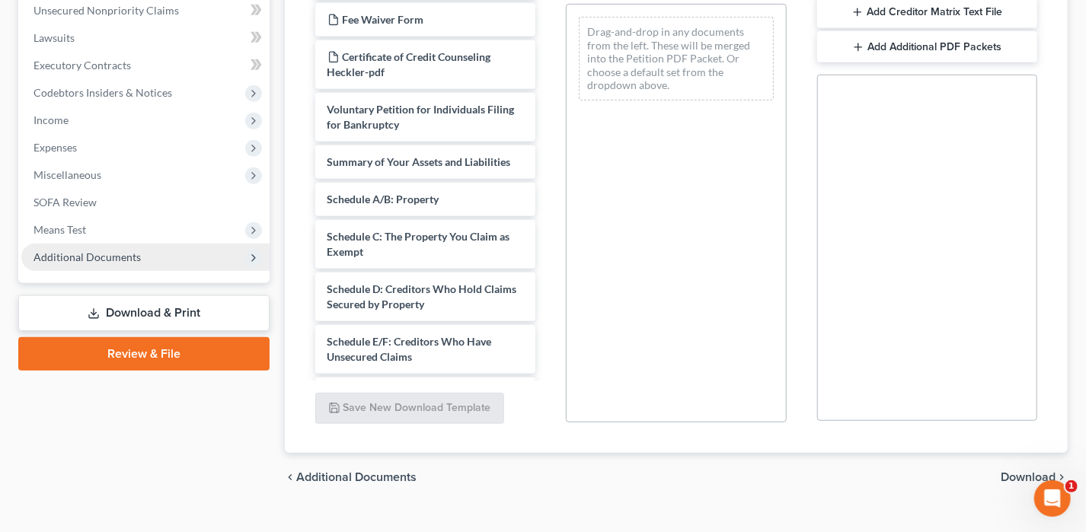
click at [112, 257] on span "Additional Documents" at bounding box center [87, 256] width 107 height 13
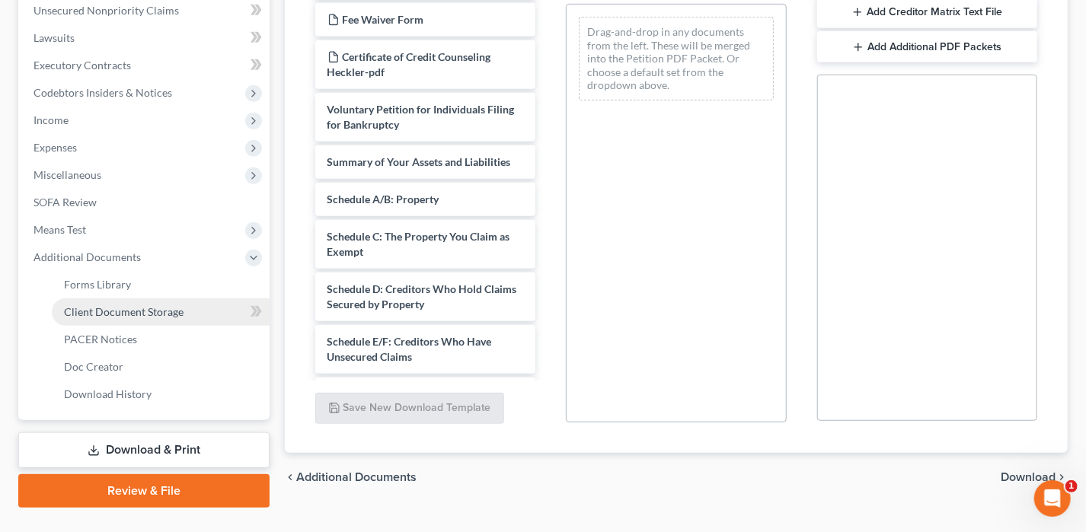
click at [173, 312] on span "Client Document Storage" at bounding box center [124, 311] width 120 height 13
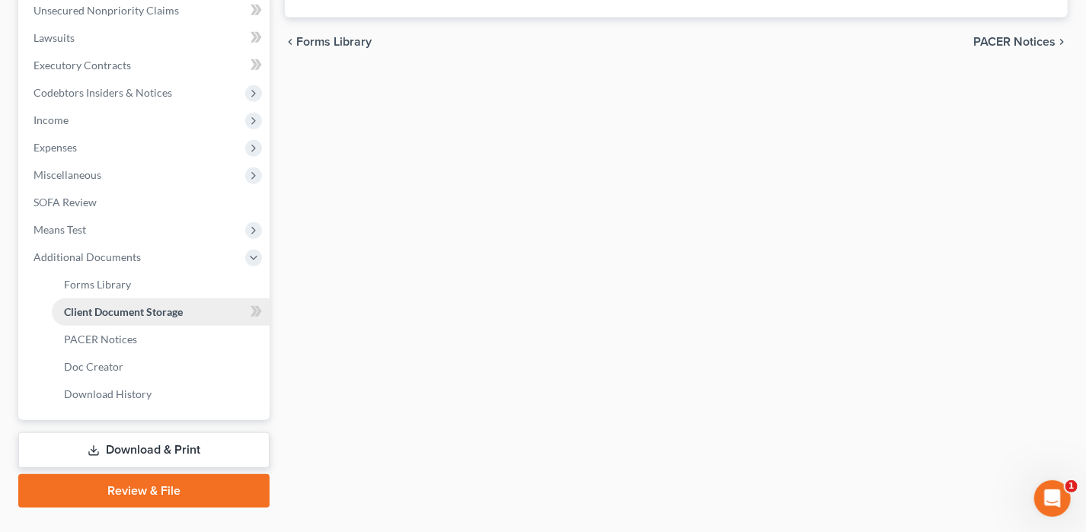
scroll to position [320, 0]
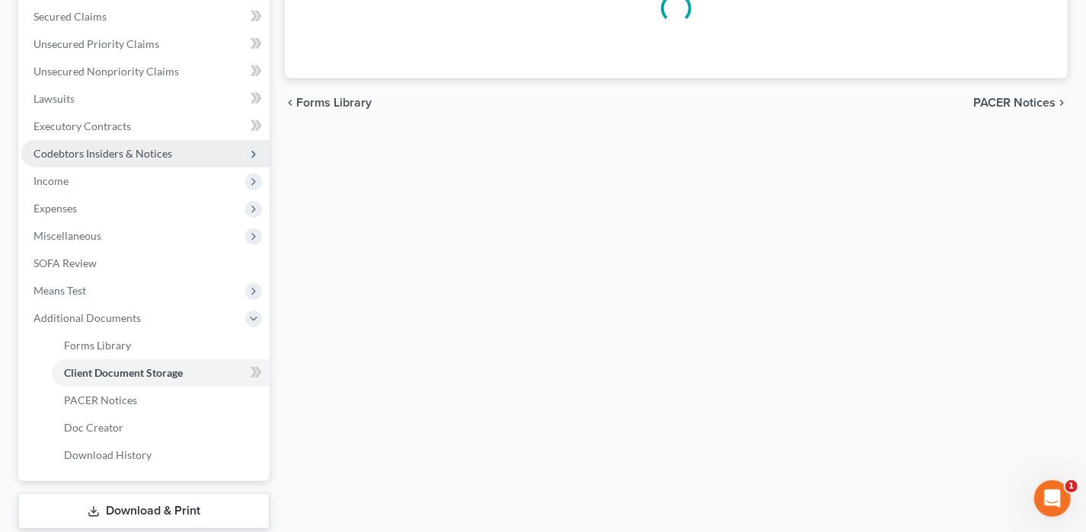
select select "0"
select select "3"
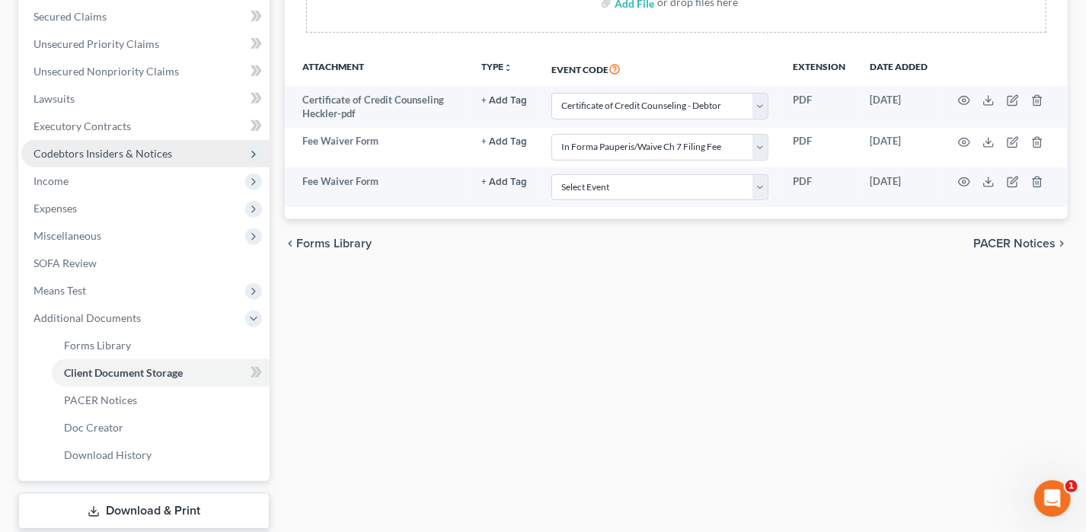
scroll to position [0, 0]
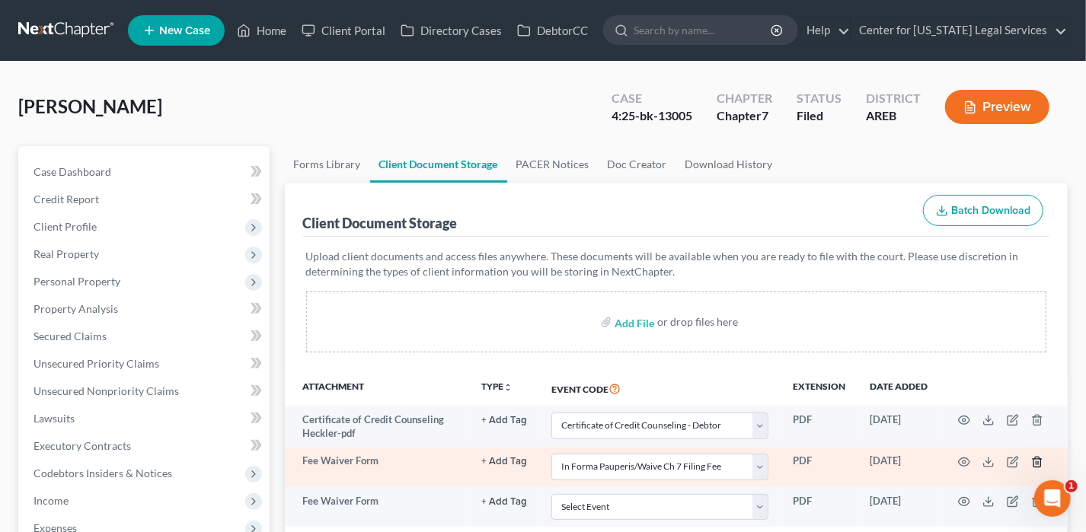
click at [1036, 463] on icon "button" at bounding box center [1037, 462] width 12 height 12
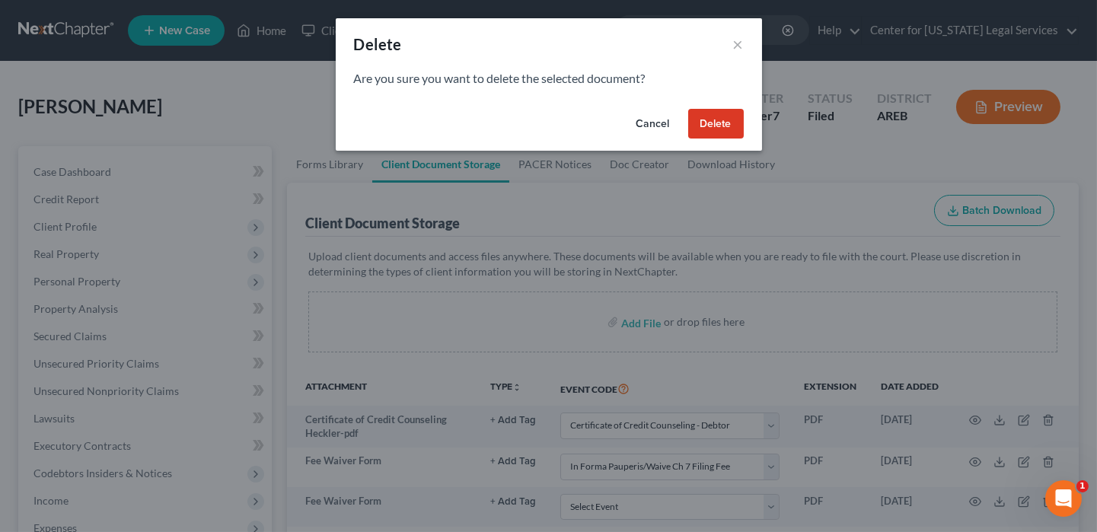
click at [716, 129] on button "Delete" at bounding box center [716, 124] width 56 height 30
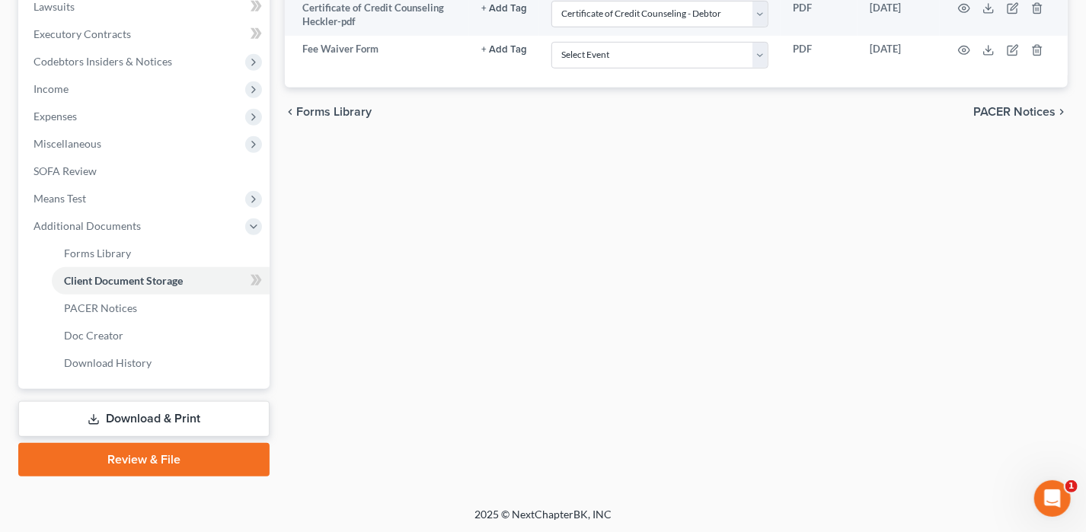
click at [147, 419] on link "Download & Print" at bounding box center [143, 419] width 251 height 36
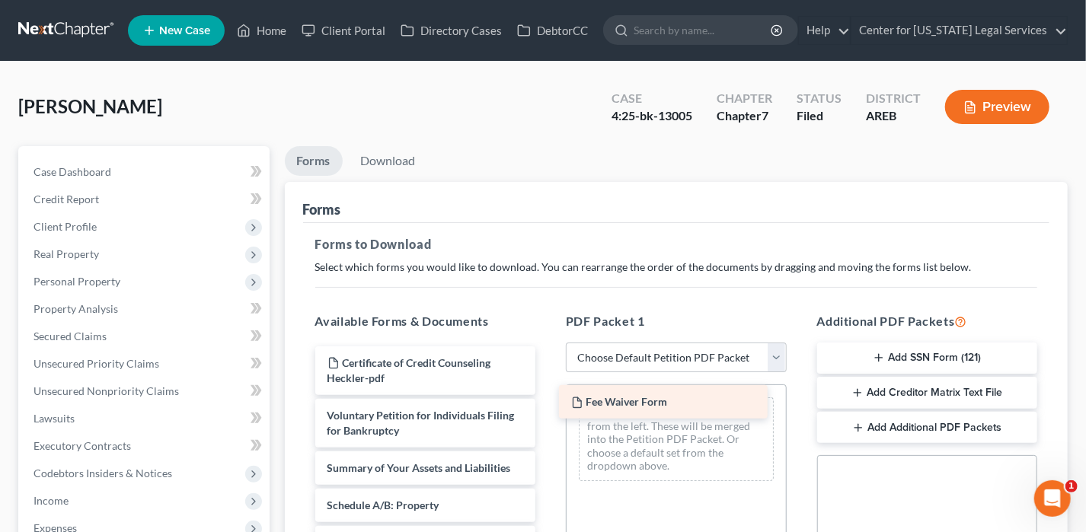
drag, startPoint x: 420, startPoint y: 373, endPoint x: 664, endPoint y: 413, distance: 247.0
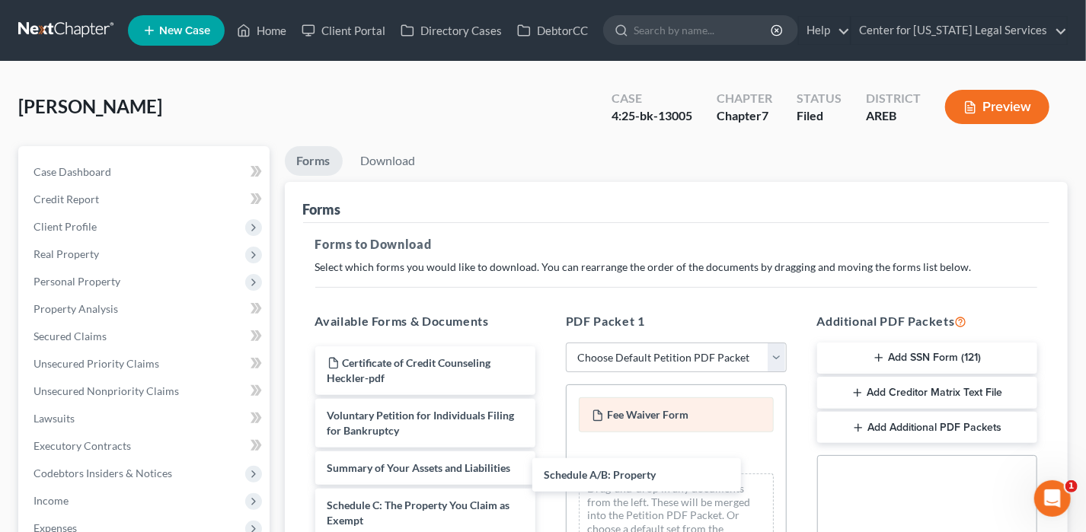
drag, startPoint x: 455, startPoint y: 496, endPoint x: 687, endPoint y: 429, distance: 241.7
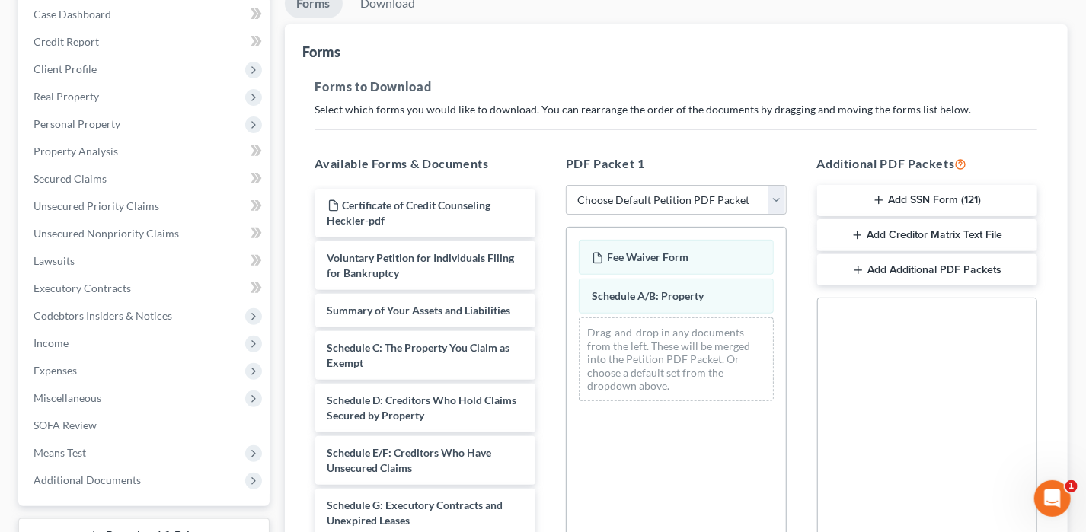
scroll to position [407, 0]
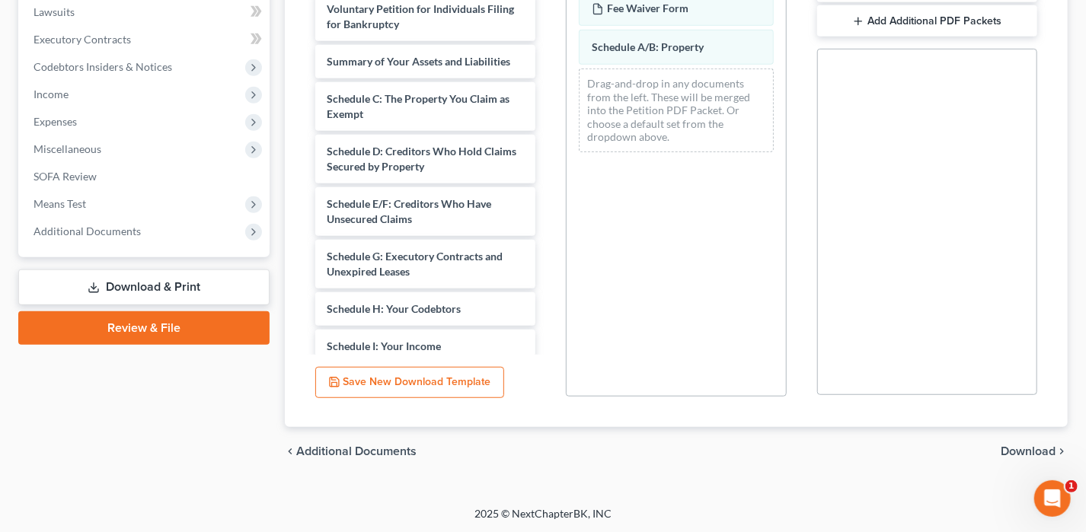
click at [1032, 451] on span "Download" at bounding box center [1027, 451] width 55 height 12
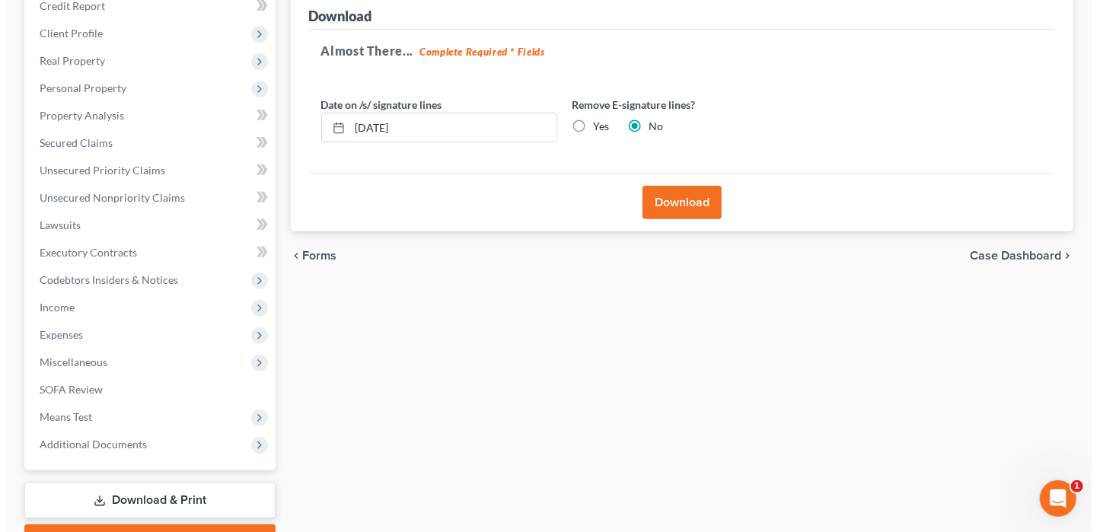
scroll to position [46, 0]
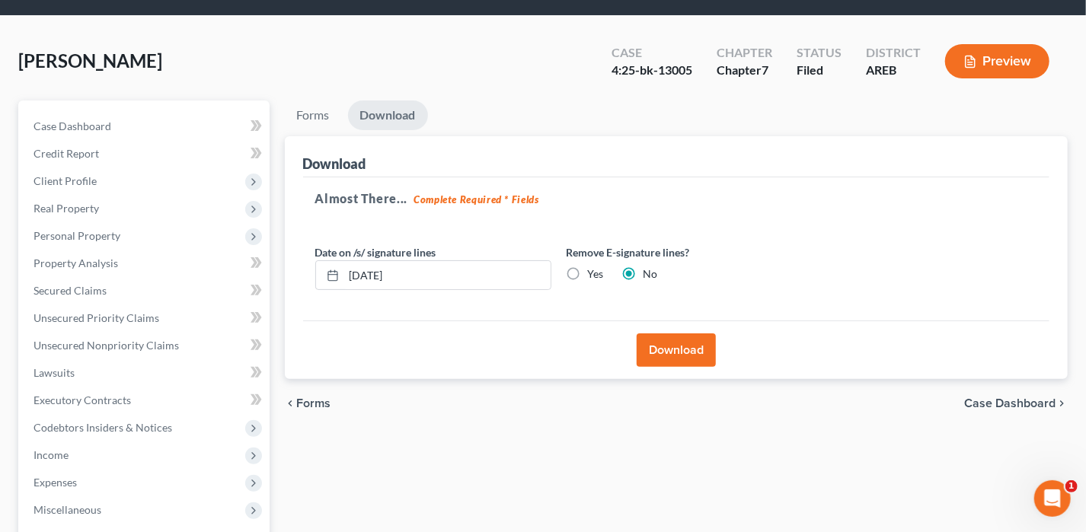
click at [697, 337] on button "Download" at bounding box center [676, 350] width 79 height 34
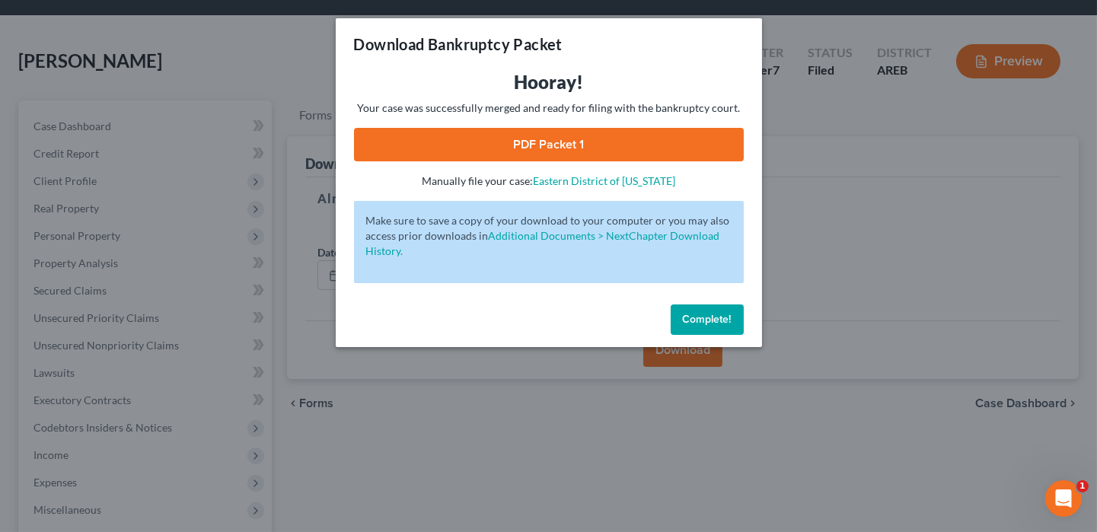
click at [648, 133] on link "PDF Packet 1" at bounding box center [549, 145] width 390 height 34
